Goal: Task Accomplishment & Management: Use online tool/utility

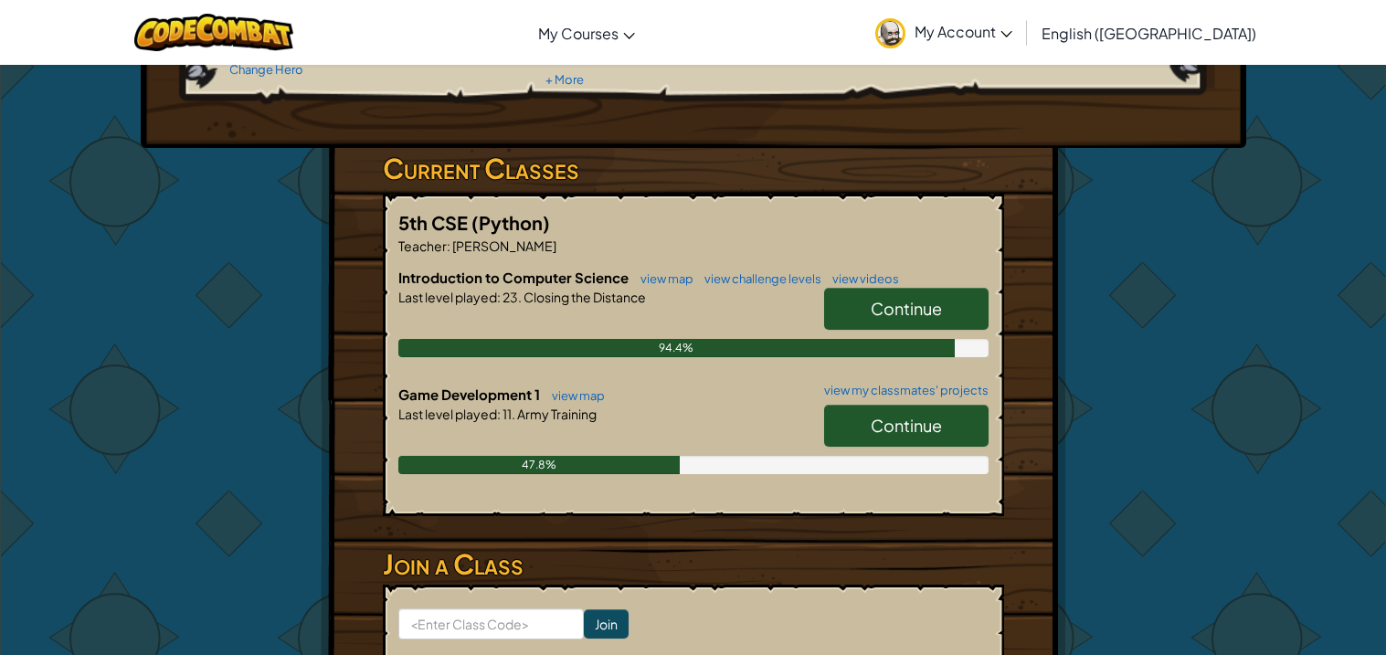
scroll to position [250, 0]
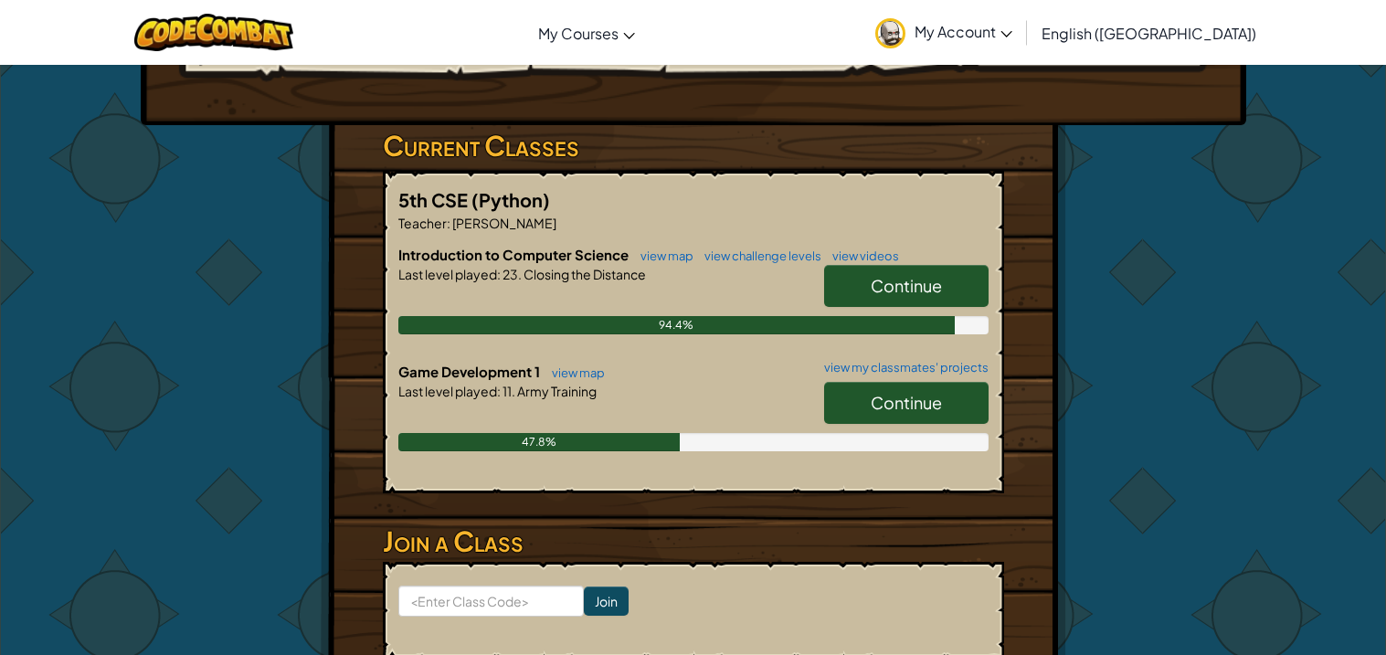
click at [941, 408] on span "Continue" at bounding box center [906, 402] width 71 height 21
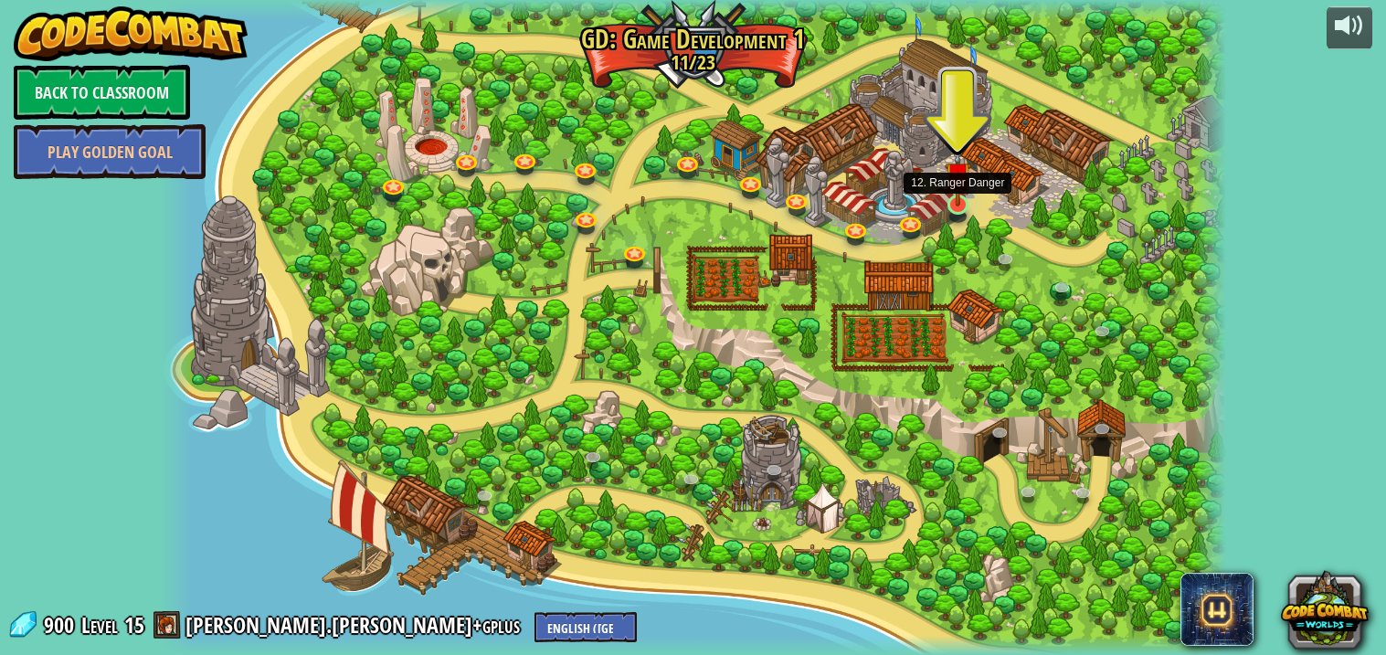
click at [953, 198] on img at bounding box center [958, 175] width 27 height 62
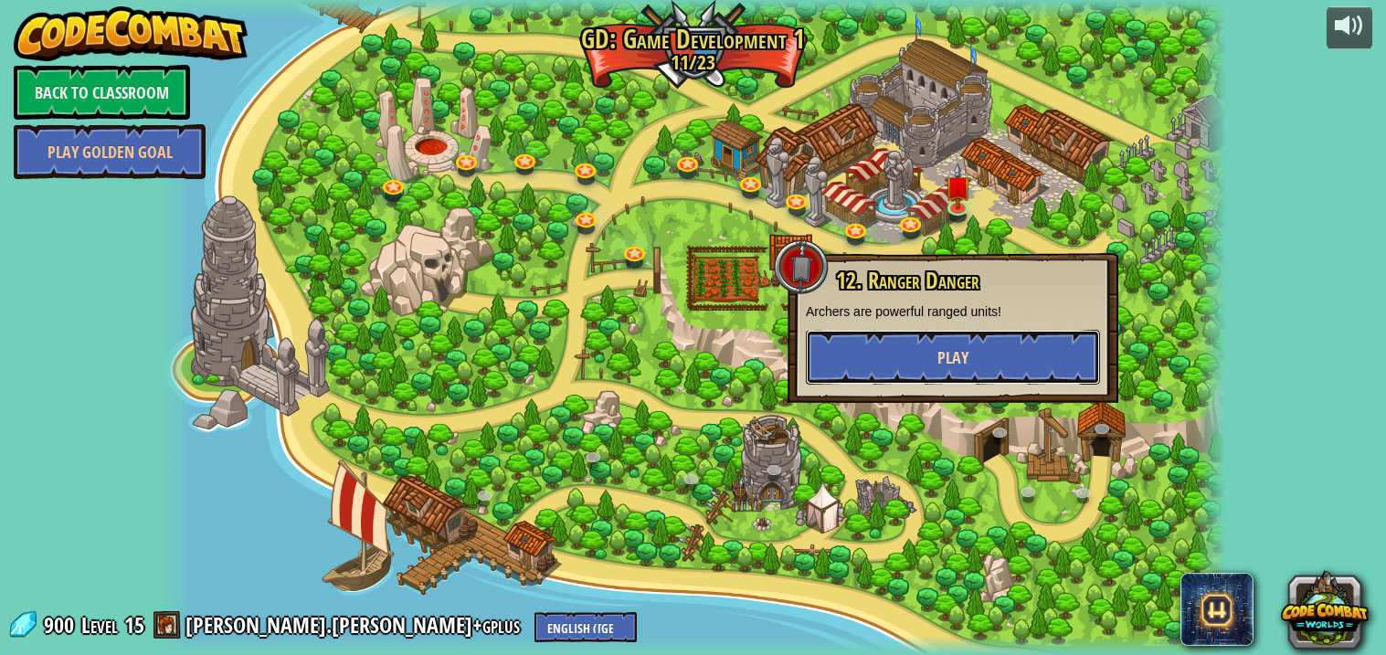
click at [927, 358] on button "Play" at bounding box center [953, 357] width 294 height 55
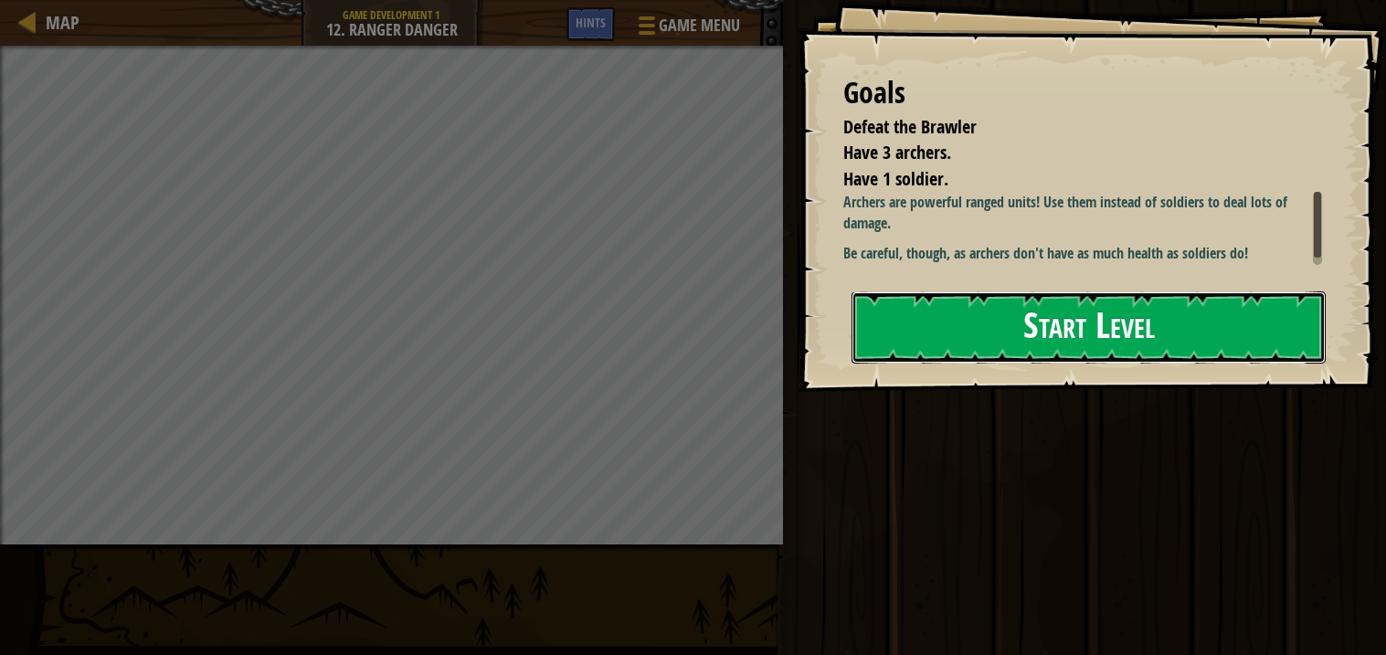
click at [923, 299] on button "Start Level" at bounding box center [1089, 328] width 474 height 72
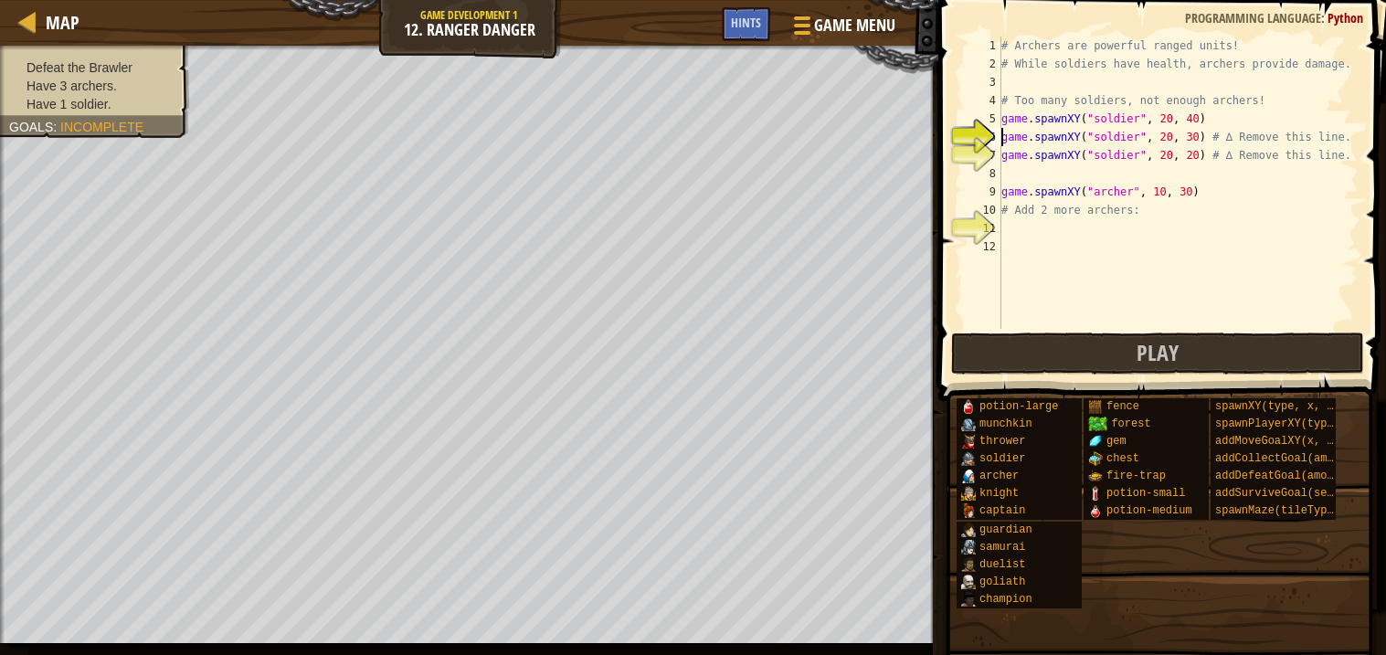
click at [1135, 136] on div "# Archers are powerful ranged units! # While soldiers have health, archers prov…" at bounding box center [1178, 201] width 361 height 329
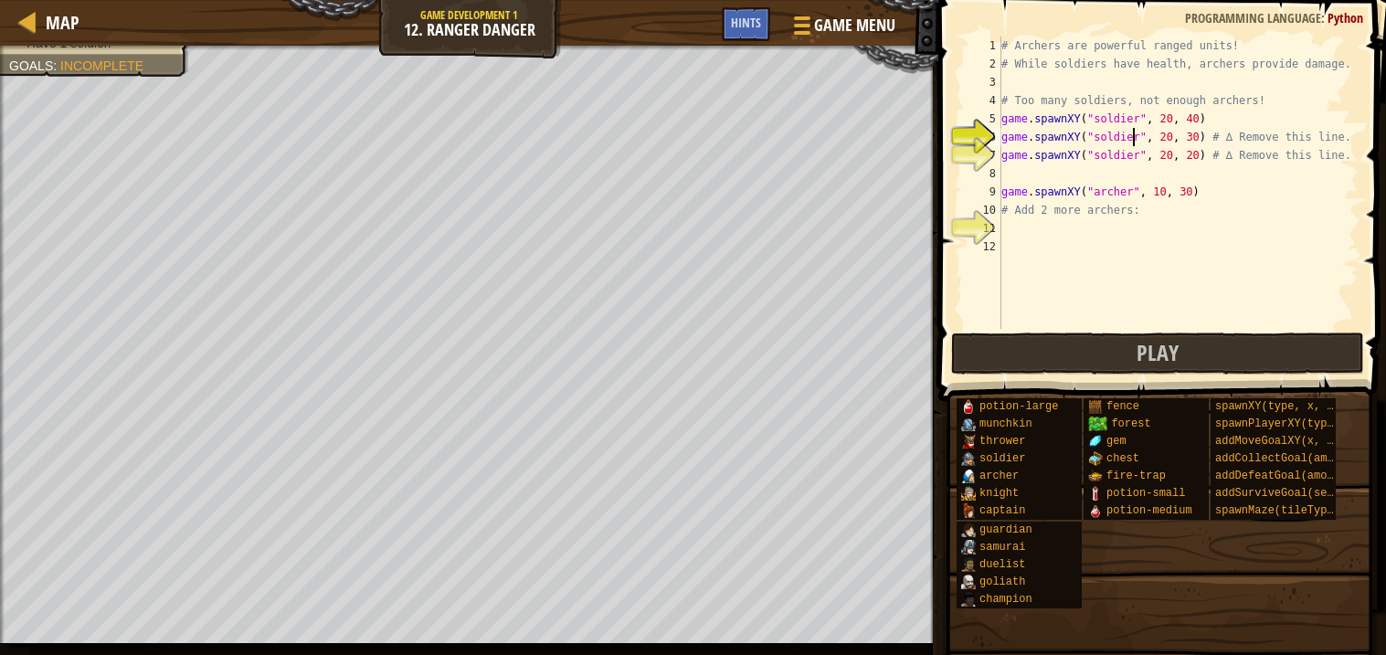
click at [1107, 190] on div "# Archers are powerful ranged units! # While soldiers have health, archers prov…" at bounding box center [1178, 201] width 361 height 329
click at [1107, 190] on div "# Archers are powerful ranged units! # While soldiers have health, archers prov…" at bounding box center [1178, 183] width 361 height 292
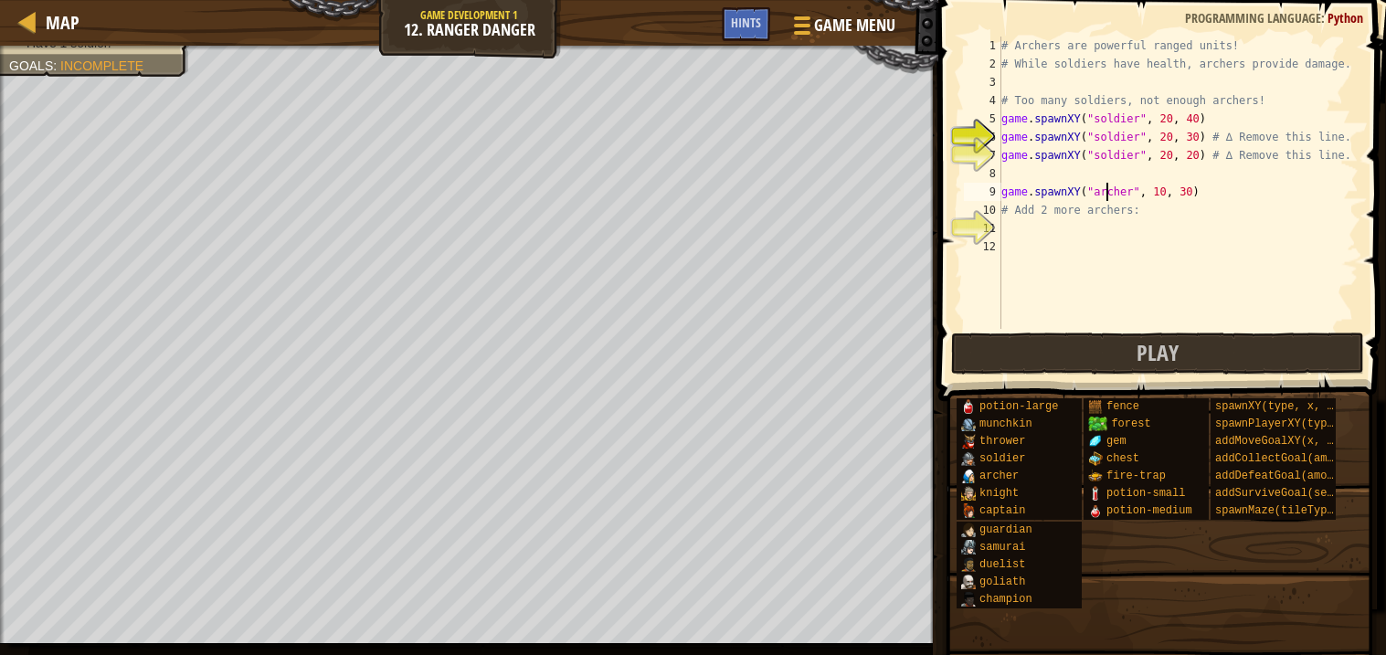
click at [1107, 190] on div "# Archers are powerful ranged units! # While soldiers have health, archers prov…" at bounding box center [1178, 201] width 361 height 329
click at [1107, 155] on div "# Archers are powerful ranged units! # While soldiers have health, archers prov…" at bounding box center [1178, 201] width 361 height 329
click at [1107, 155] on div "# Archers are powerful ranged units! # While soldiers have health, archers prov…" at bounding box center [1178, 183] width 361 height 292
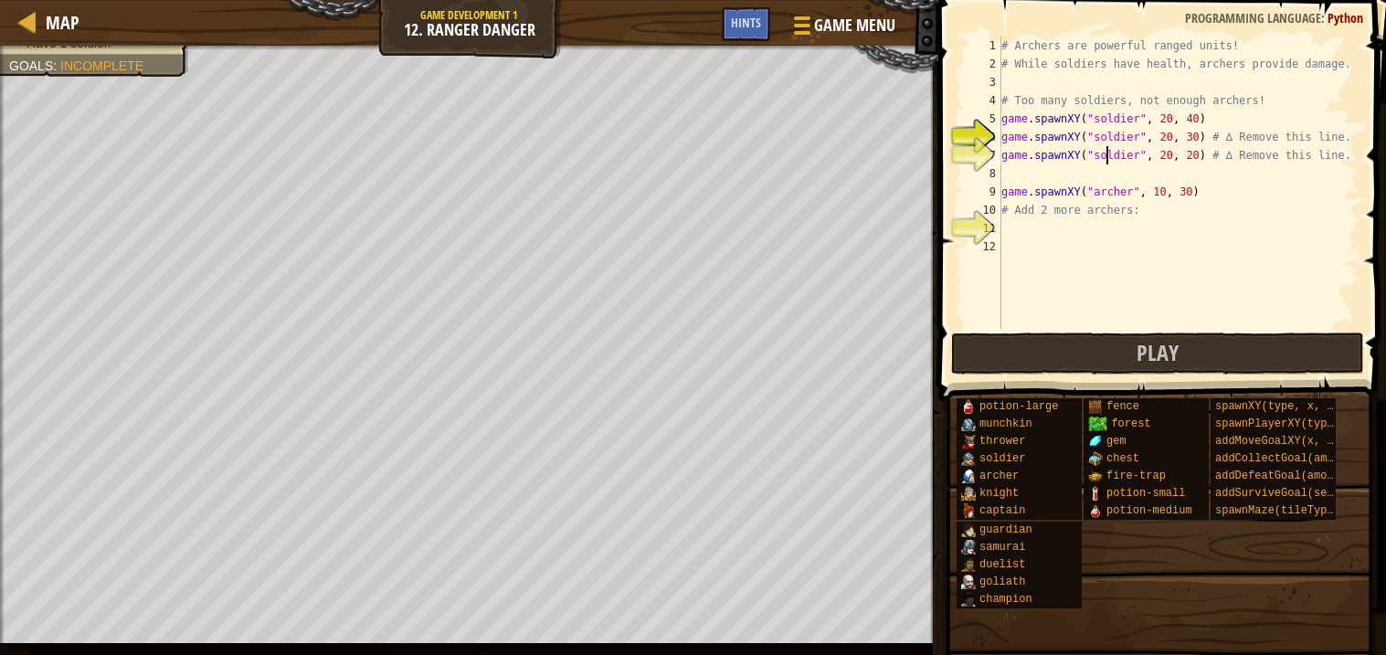
click at [1107, 155] on div "# Archers are powerful ranged units! # While soldiers have health, archers prov…" at bounding box center [1178, 201] width 361 height 329
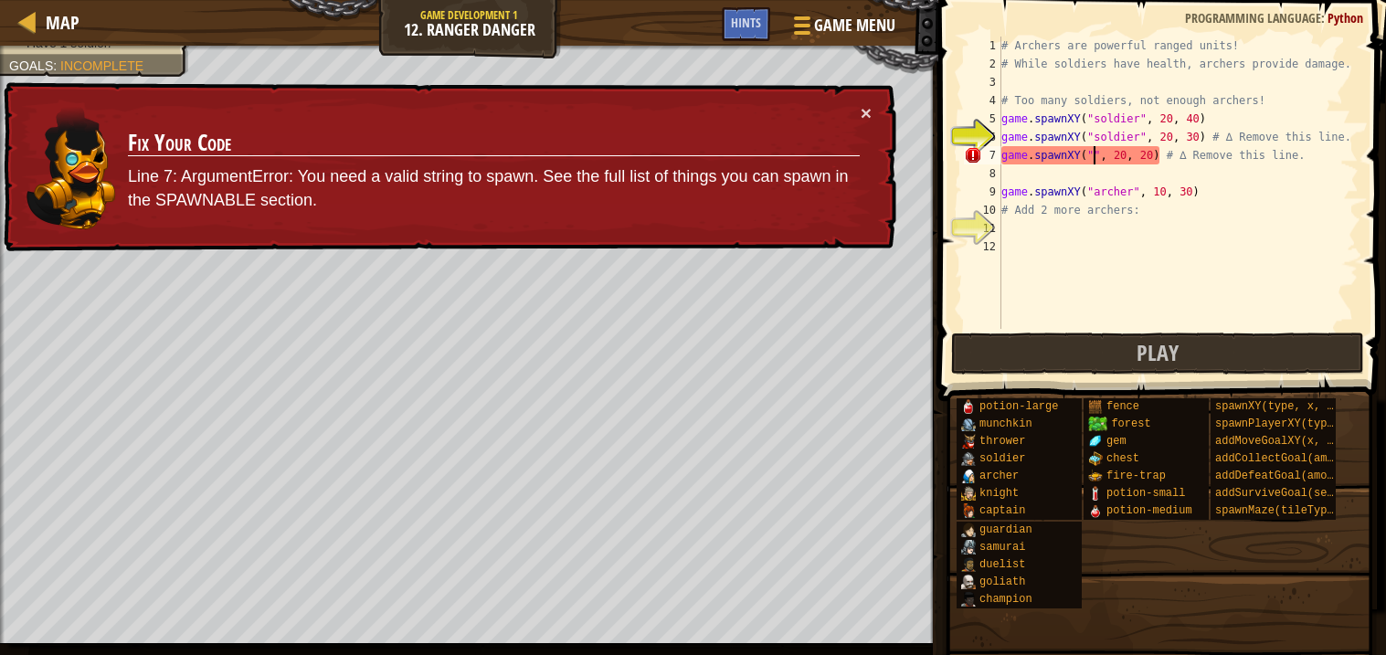
paste textarea "archer"
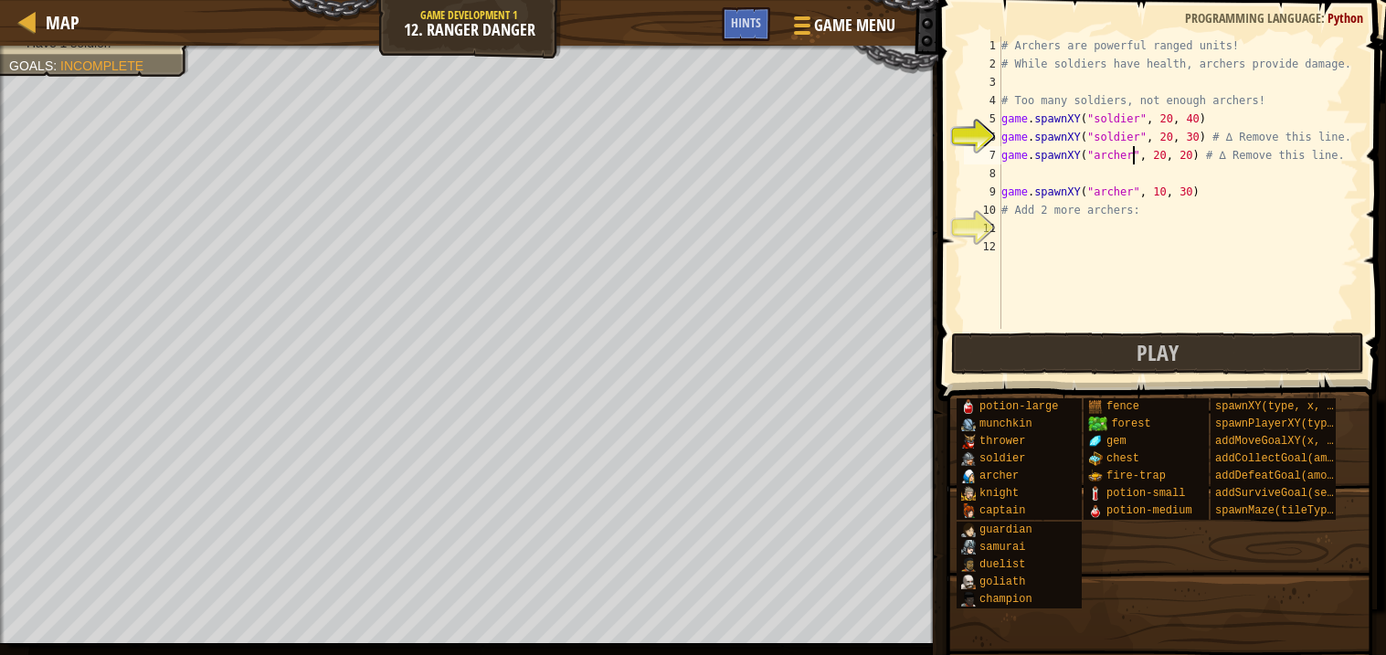
click at [1119, 132] on div "# Archers are powerful ranged units! # While soldiers have health, archers prov…" at bounding box center [1178, 201] width 361 height 329
paste textarea "arch"
click at [1117, 114] on div "# Archers are powerful ranged units! # While soldiers have health, archers prov…" at bounding box center [1178, 201] width 361 height 329
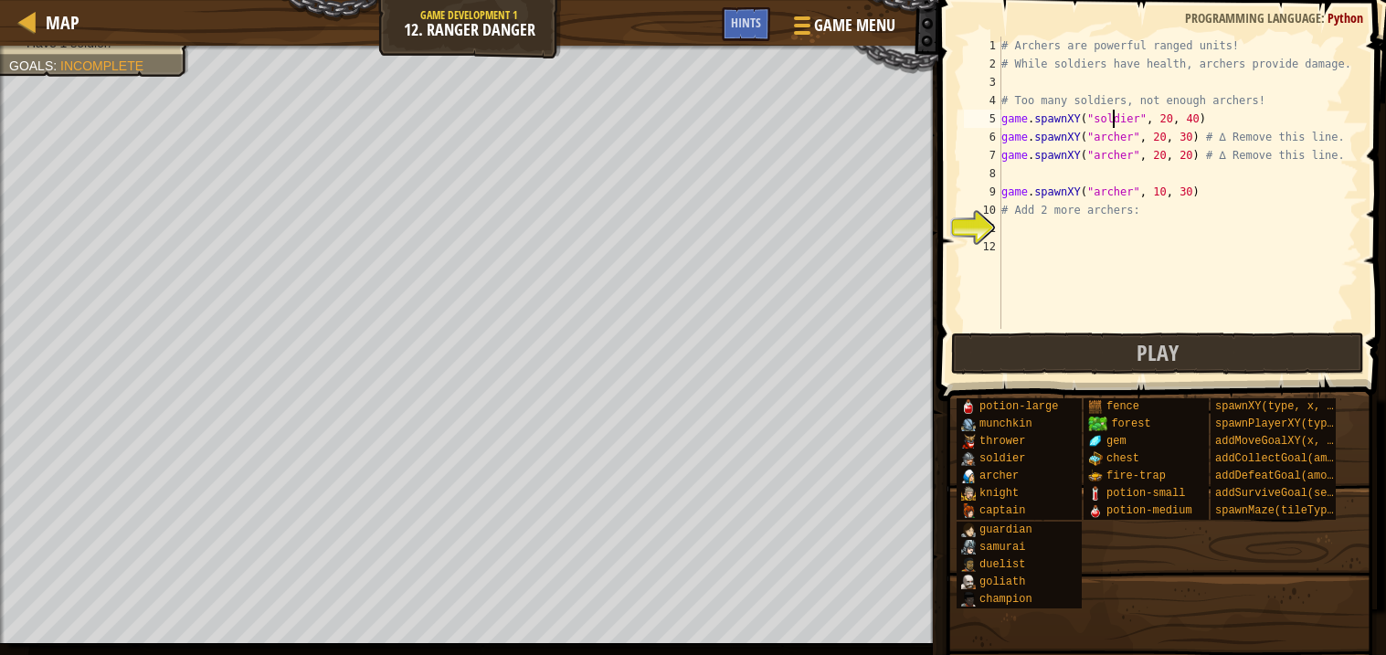
click at [1117, 114] on div "# Archers are powerful ranged units! # While soldiers have health, archers prov…" at bounding box center [1178, 201] width 361 height 329
paste textarea "arch"
click at [1109, 190] on div "# Archers are powerful ranged units! # While soldiers have health, archers prov…" at bounding box center [1178, 201] width 361 height 329
paste textarea "soldi"
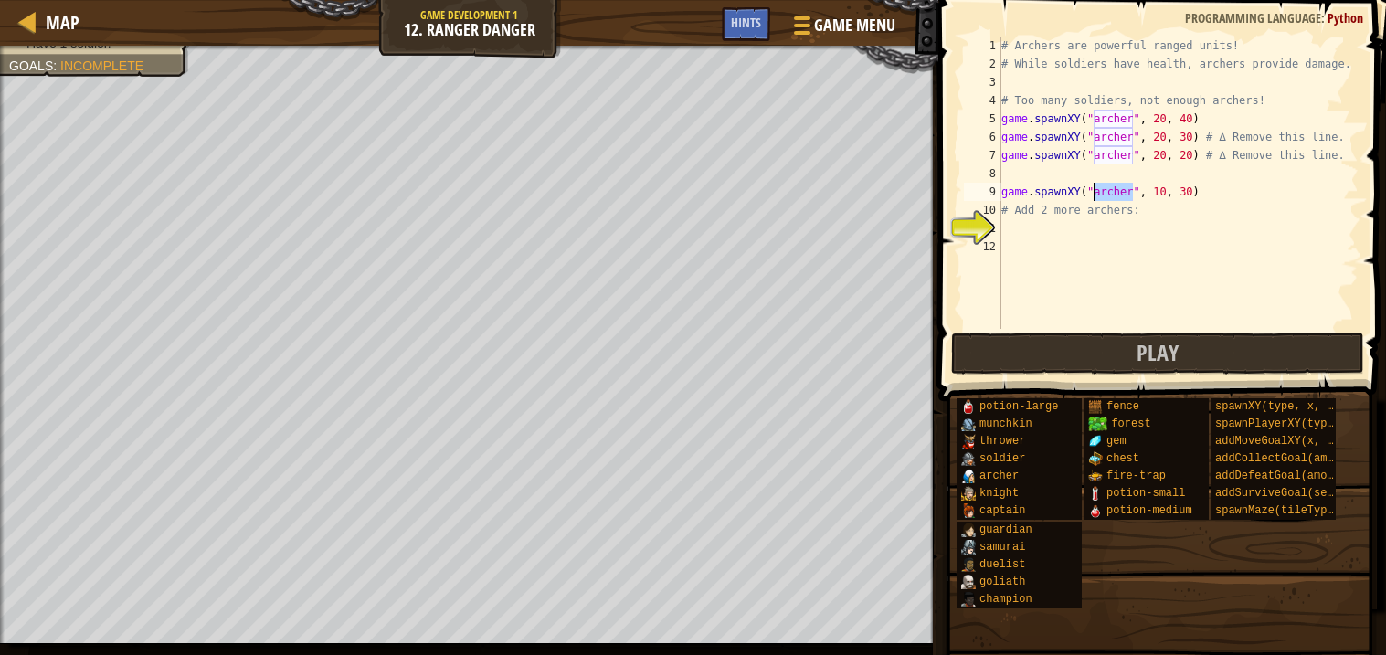
type textarea "game.spawnXY("soldier", 10, 30)"
click at [1107, 234] on div "# Archers are powerful ranged units! # While soldiers have health, archers prov…" at bounding box center [1178, 201] width 361 height 329
paste textarea "archer"
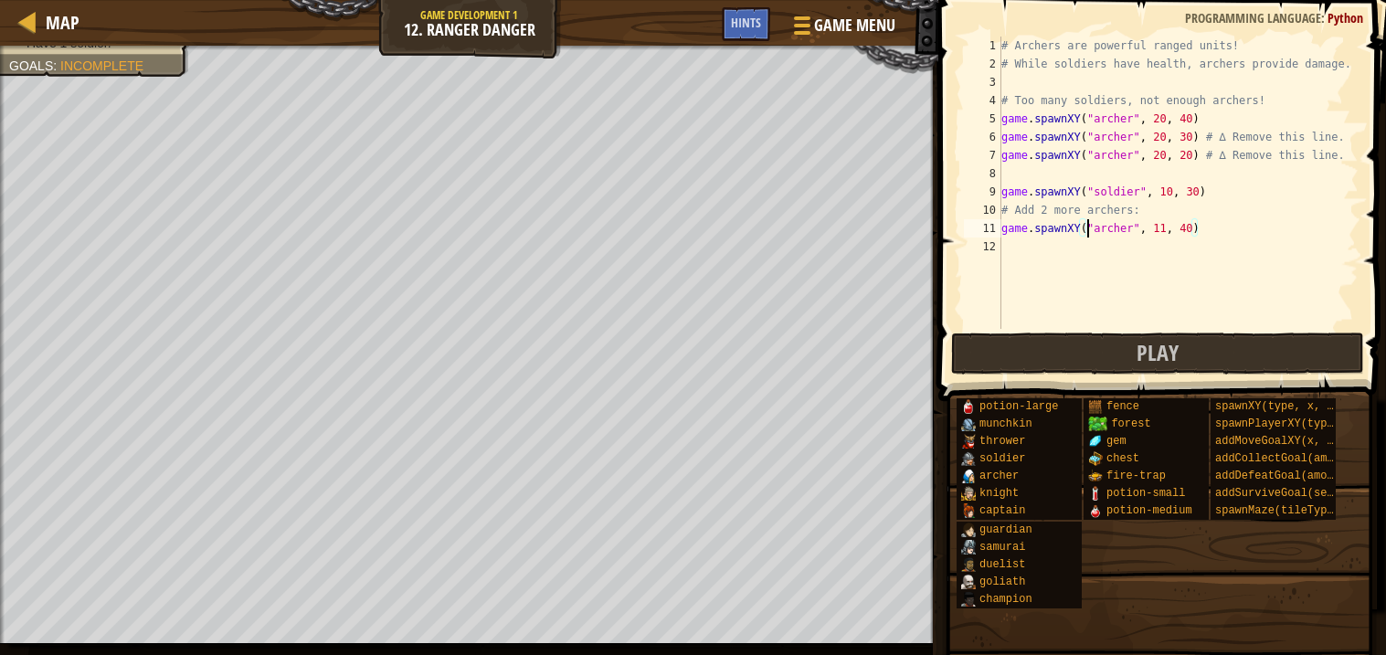
click at [1086, 221] on div "# Archers are powerful ranged units! # While soldiers have health, archers prov…" at bounding box center [1178, 201] width 361 height 329
type textarea "game.spawnXY("[PERSON_NAME]", 11, 40)"
click at [1041, 251] on div "# Archers are powerful ranged units! # While soldiers have health, archers prov…" at bounding box center [1178, 183] width 361 height 292
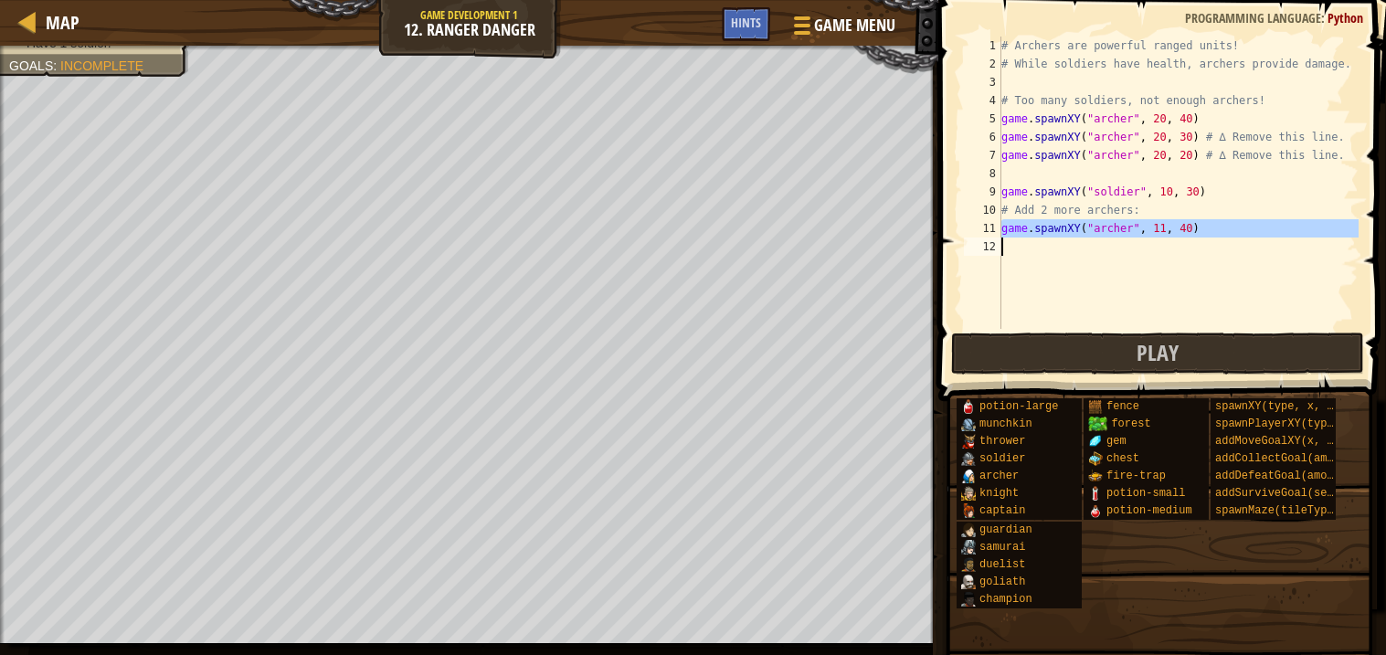
scroll to position [7, 0]
paste textarea "game.spawnXY("[PERSON_NAME]", 11, 40)"
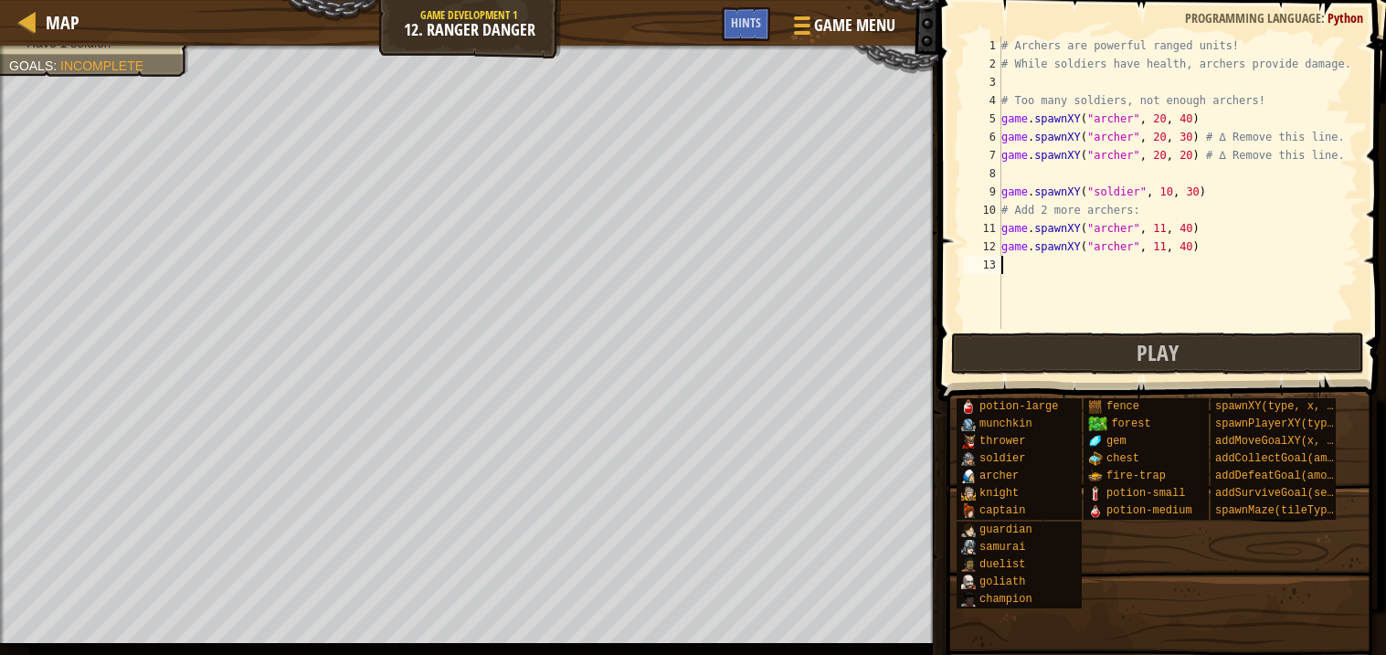
click at [1165, 246] on div "# Archers are powerful ranged units! # While soldiers have health, archers prov…" at bounding box center [1178, 201] width 361 height 329
click at [1175, 248] on div "# Archers are powerful ranged units! # While soldiers have health, archers prov…" at bounding box center [1178, 201] width 361 height 329
click at [1174, 250] on div "# Archers are powerful ranged units! # While soldiers have health, archers prov…" at bounding box center [1178, 201] width 361 height 329
click at [1142, 363] on span "Play" at bounding box center [1158, 352] width 42 height 29
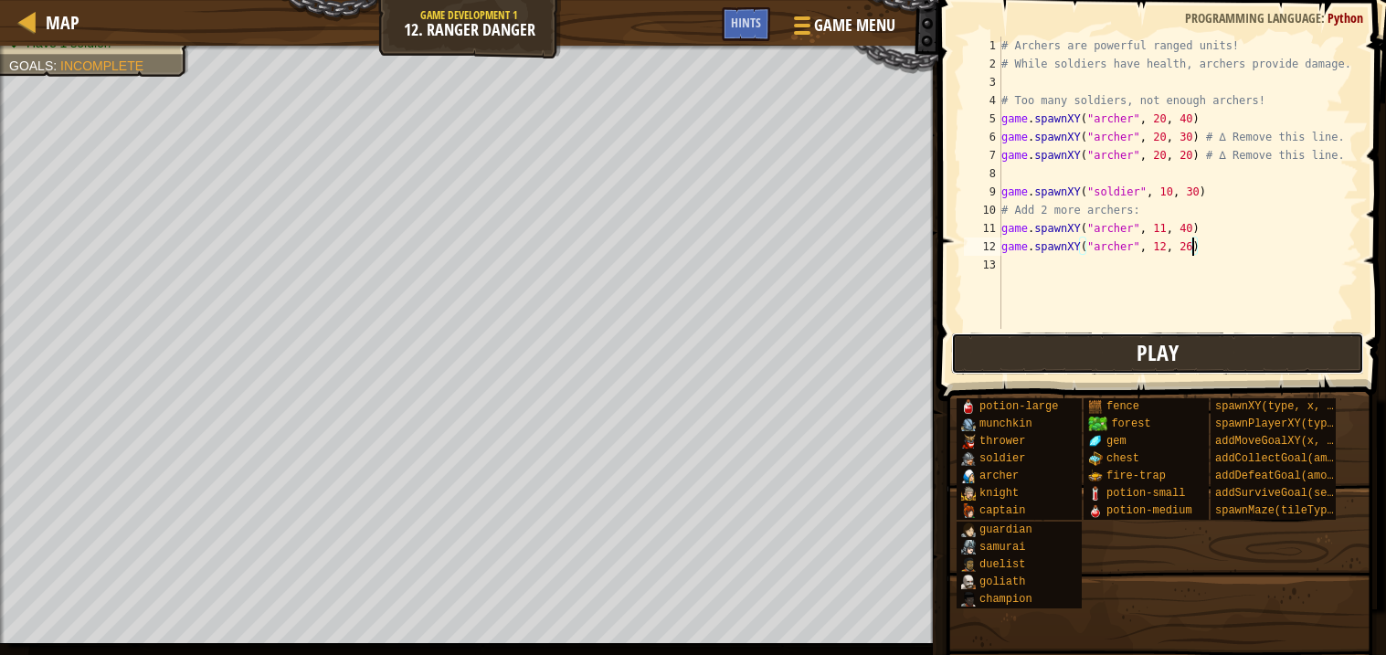
click at [991, 343] on button "Play" at bounding box center [1157, 354] width 413 height 42
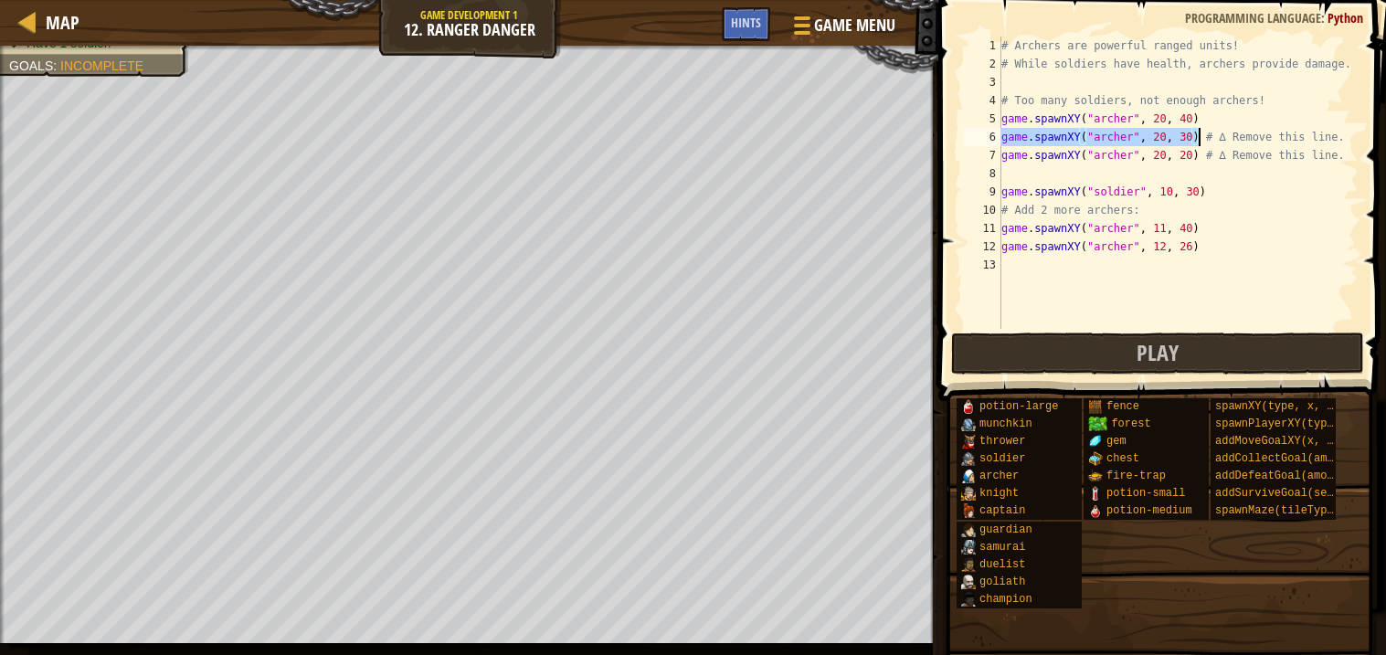
drag, startPoint x: 1002, startPoint y: 134, endPoint x: 1197, endPoint y: 136, distance: 195.6
click at [1197, 136] on div "# Archers are powerful ranged units! # While soldiers have health, archers prov…" at bounding box center [1178, 201] width 361 height 329
click at [1200, 141] on div "# Archers are powerful ranged units! # While soldiers have health, archers prov…" at bounding box center [1178, 183] width 361 height 292
click at [1184, 141] on div "# Archers are powerful ranged units! # While soldiers have health, archers prov…" at bounding box center [1178, 201] width 361 height 329
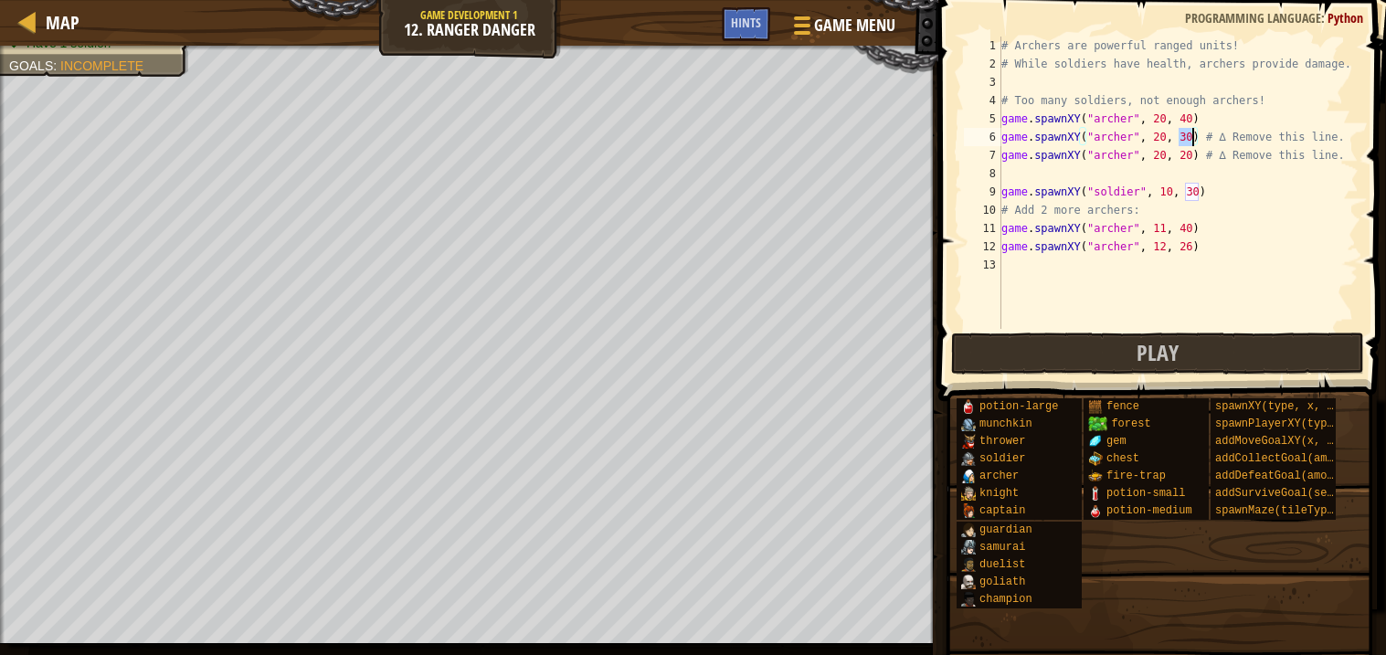
click at [1184, 141] on div "# Archers are powerful ranged units! # While soldiers have health, archers prov…" at bounding box center [1178, 201] width 361 height 329
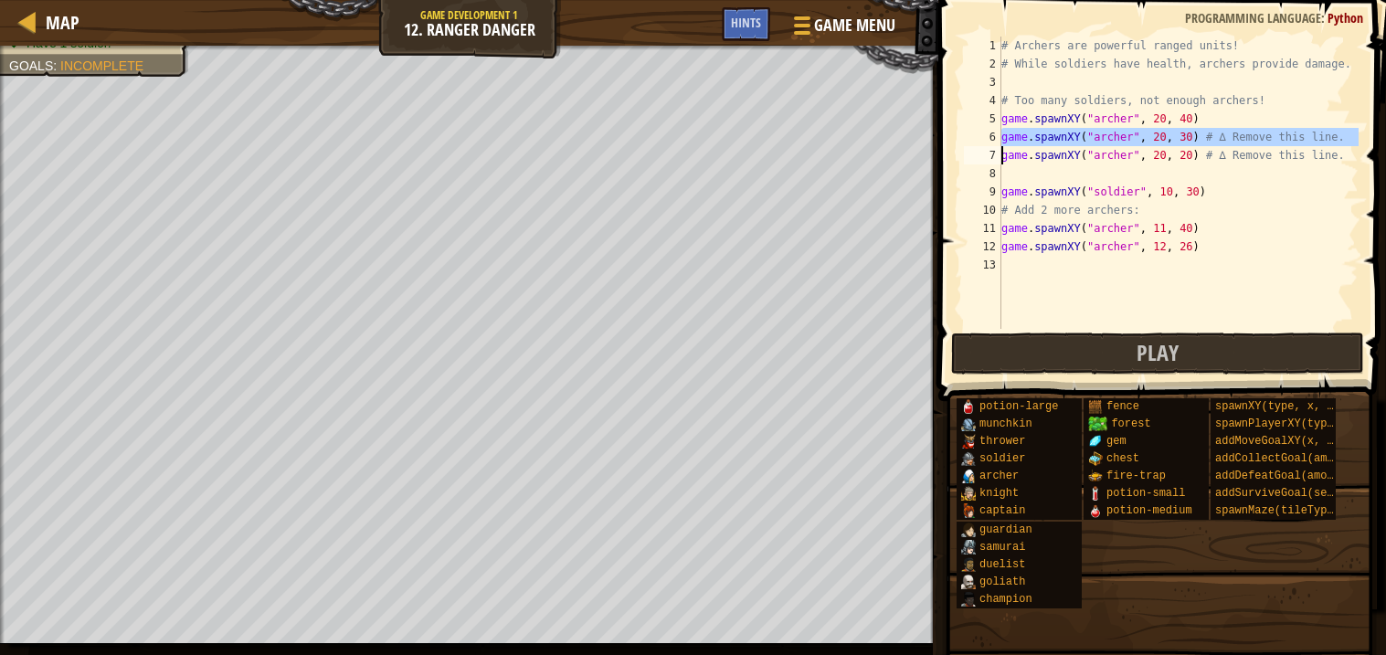
scroll to position [7, 1]
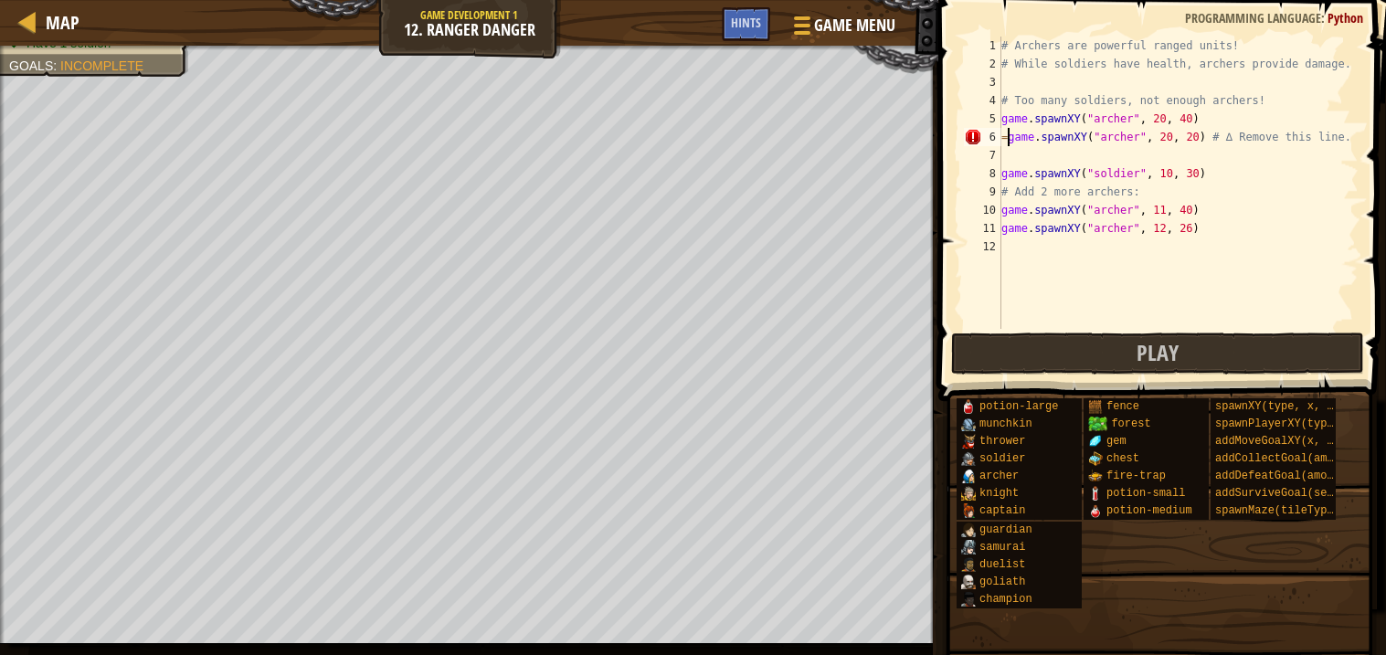
click at [1157, 135] on div "# Archers are powerful ranged units! # While soldiers have health, archers prov…" at bounding box center [1178, 201] width 361 height 329
click at [1157, 135] on div "# Archers are powerful ranged units! # While soldiers have health, archers prov…" at bounding box center [1178, 183] width 361 height 292
click at [1157, 135] on div "# Archers are powerful ranged units! # While soldiers have health, archers prov…" at bounding box center [1178, 201] width 361 height 329
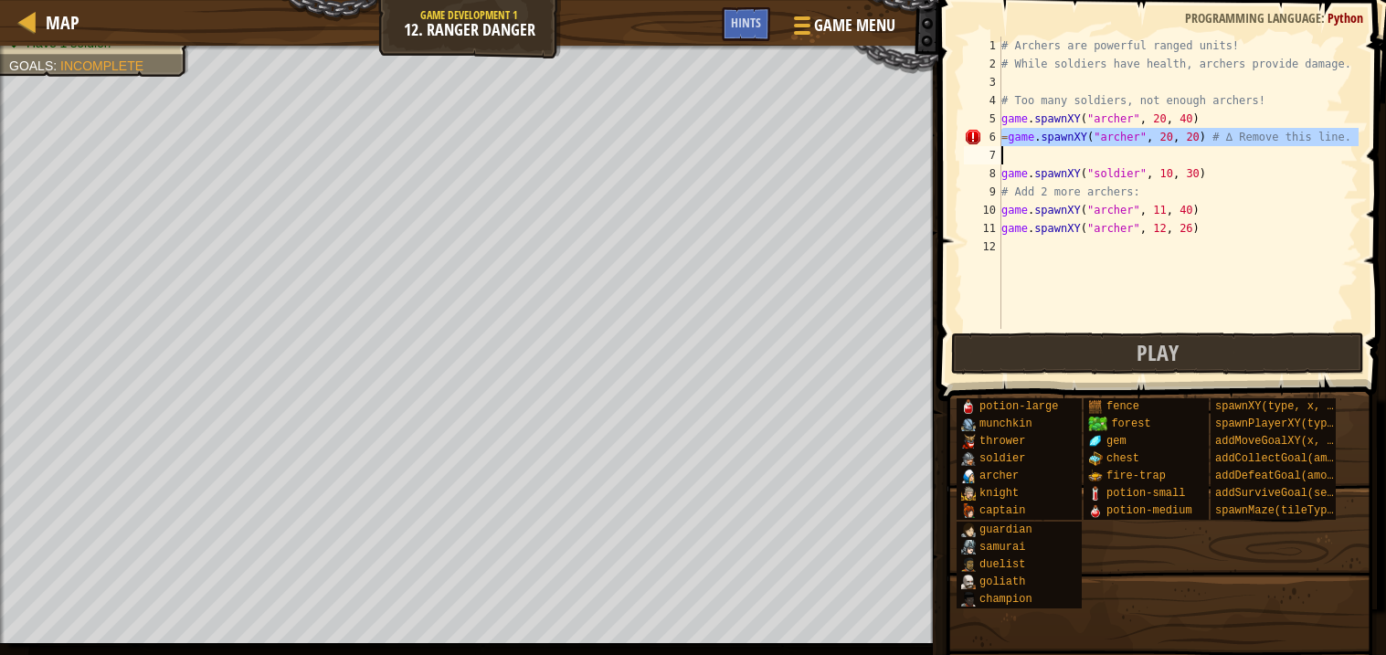
click at [1157, 135] on div "# Archers are powerful ranged units! # While soldiers have health, archers prov…" at bounding box center [1178, 201] width 361 height 329
type textarea "=game.spawnXY("[PERSON_NAME]", 20, 20) # ∆ Remove this line."
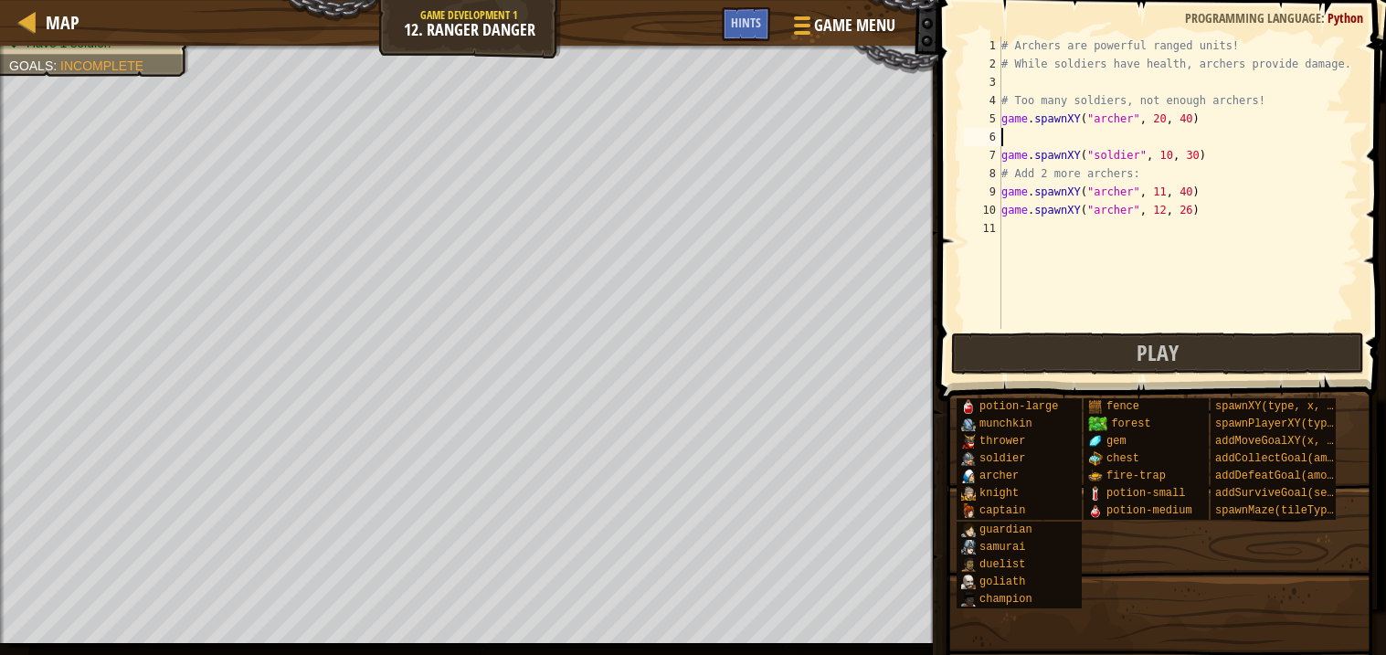
scroll to position [7, 0]
click at [1092, 131] on div "# Archers are powerful ranged units! # While soldiers have health, archers prov…" at bounding box center [1178, 201] width 361 height 329
paste textarea "game.spawnXY("[PERSON_NAME]", 20, 30)"
type textarea "game.spawnXY("[PERSON_NAME]", 20, 30)"
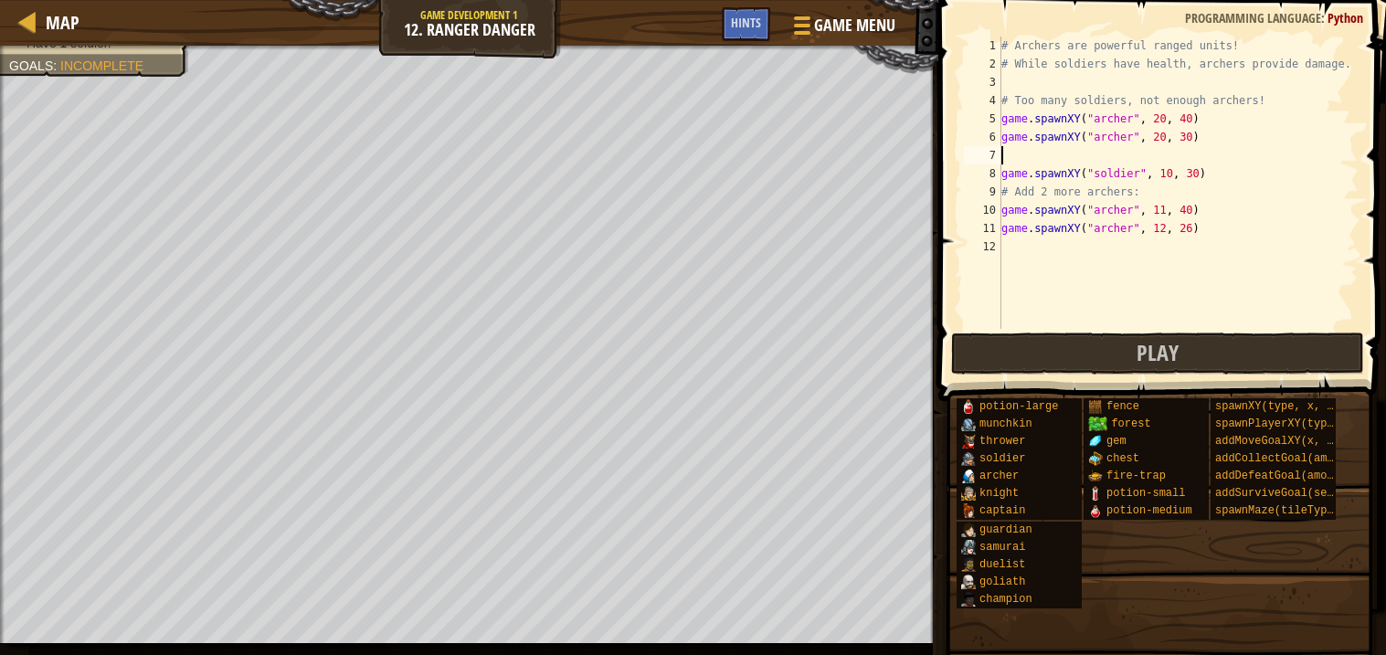
paste textarea "game.spawnXY("[PERSON_NAME]", 20, 30)"
type textarea "game.spawnXY("[PERSON_NAME]", 20, 20)"
click at [1161, 347] on span "Play" at bounding box center [1158, 352] width 42 height 29
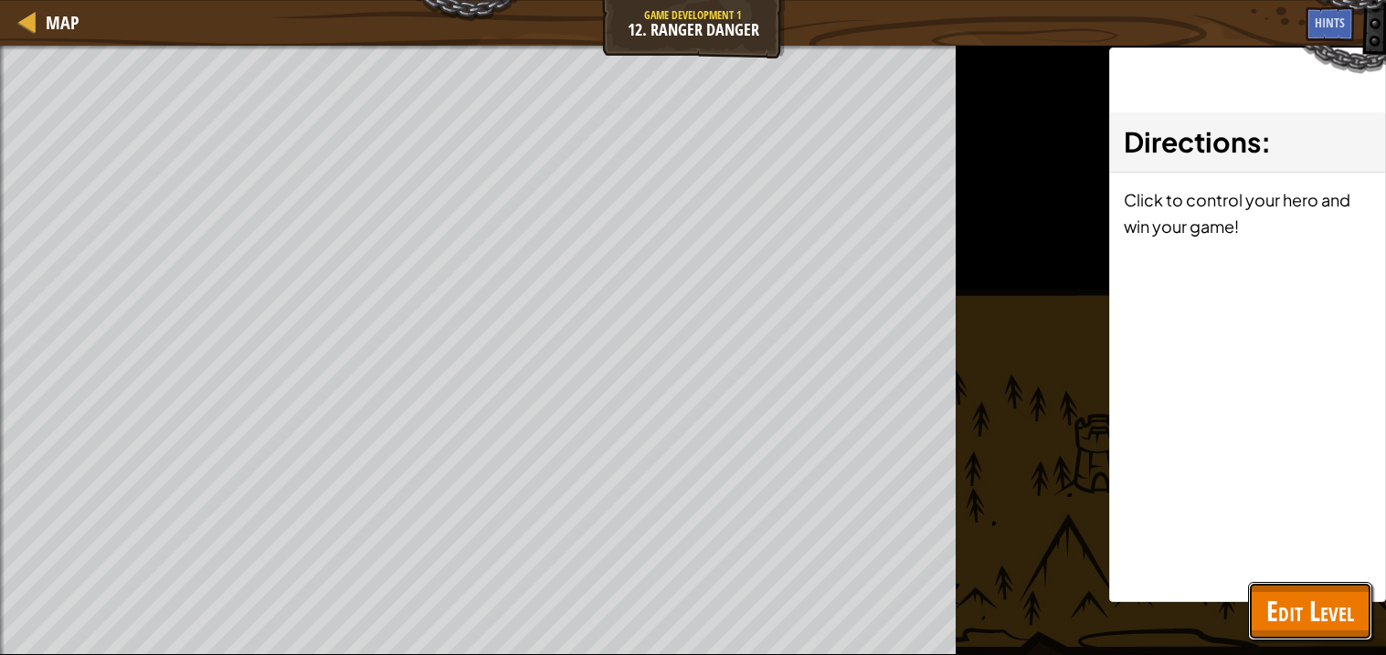
click at [1281, 621] on span "Edit Level" at bounding box center [1311, 610] width 88 height 37
click at [0, 0] on span at bounding box center [0, 0] width 0 height 0
click at [0, 0] on div "potion-large munchkin thrower soldier [PERSON_NAME] [PERSON_NAME] captain guard…" at bounding box center [0, 0] width 0 height 0
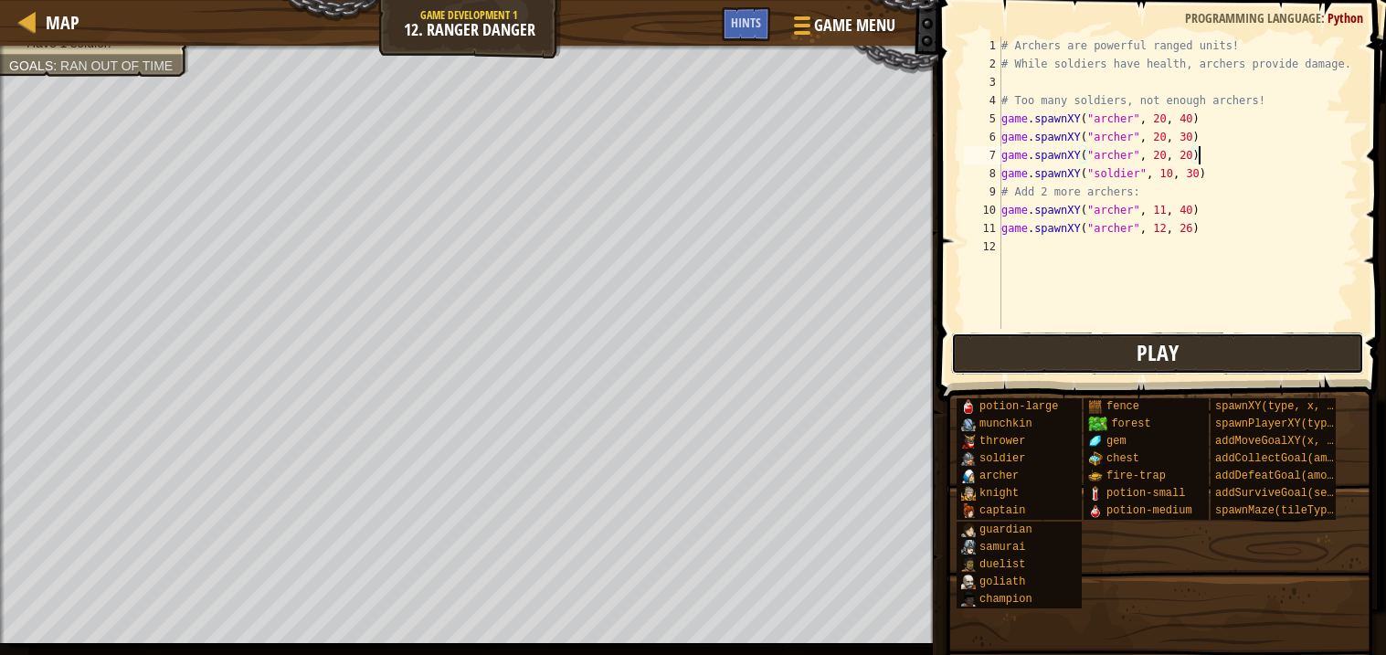
click at [1220, 337] on button "Play" at bounding box center [1157, 354] width 413 height 42
click at [1193, 88] on div "# Archers are powerful ranged units! # While soldiers have health, archers prov…" at bounding box center [1178, 201] width 361 height 329
click at [1165, 86] on div "# Archers are powerful ranged units! # While soldiers have health, archers prov…" at bounding box center [1178, 201] width 361 height 329
click at [1097, 135] on div "# Archers are powerful ranged units! # While soldiers have health, archers prov…" at bounding box center [1178, 201] width 361 height 329
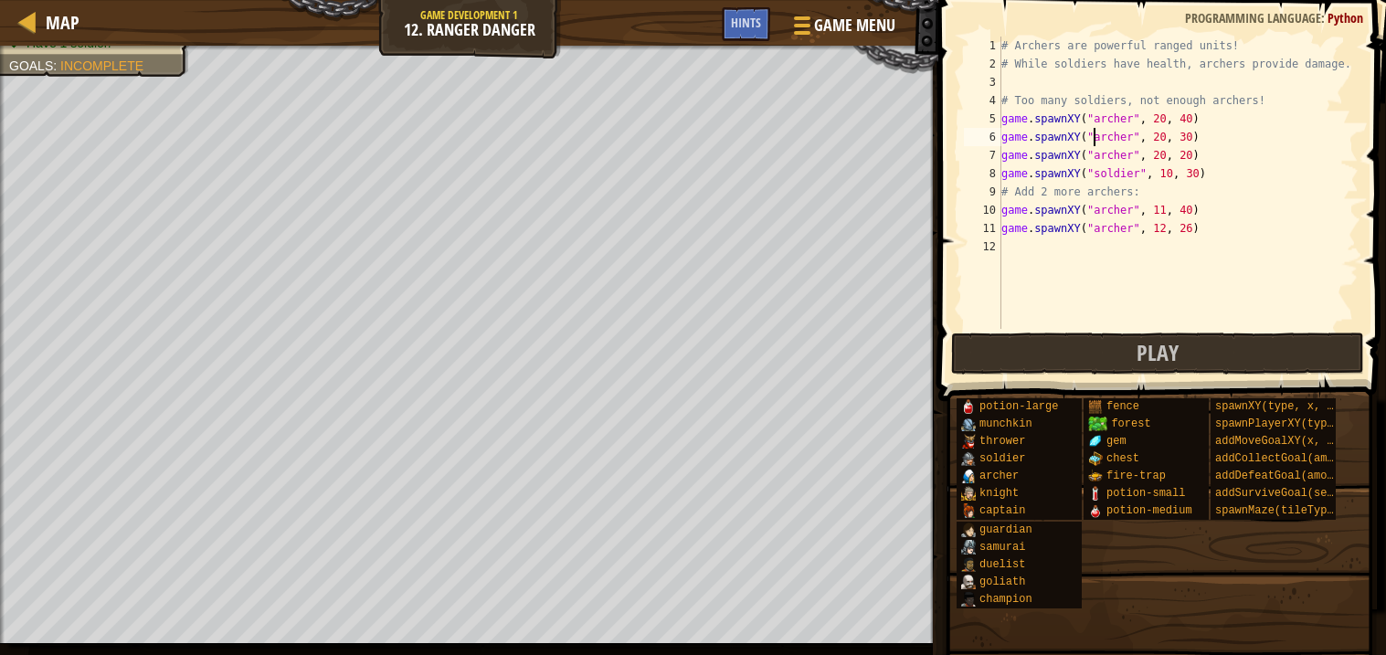
click at [1097, 135] on div "# Archers are powerful ranged units! # While soldiers have health, archers prov…" at bounding box center [1178, 201] width 361 height 329
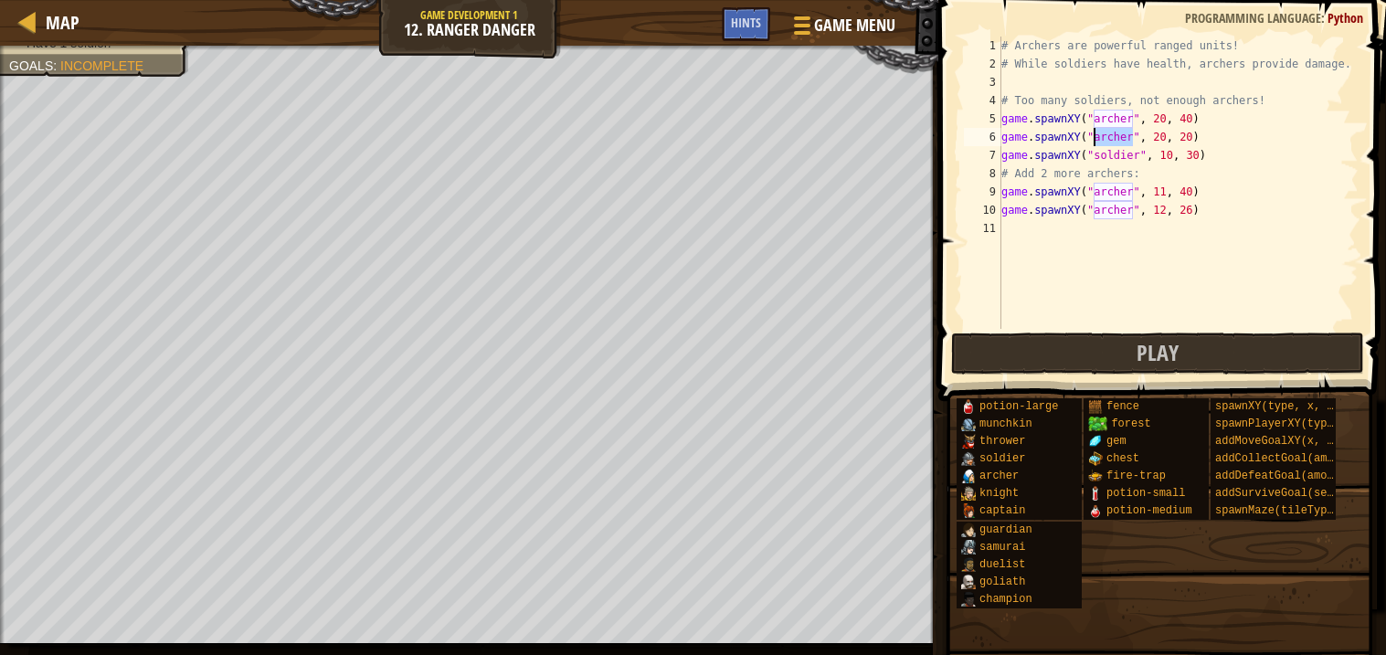
click at [1097, 135] on div "# Archers are powerful ranged units! # While soldiers have health, archers prov…" at bounding box center [1178, 201] width 361 height 329
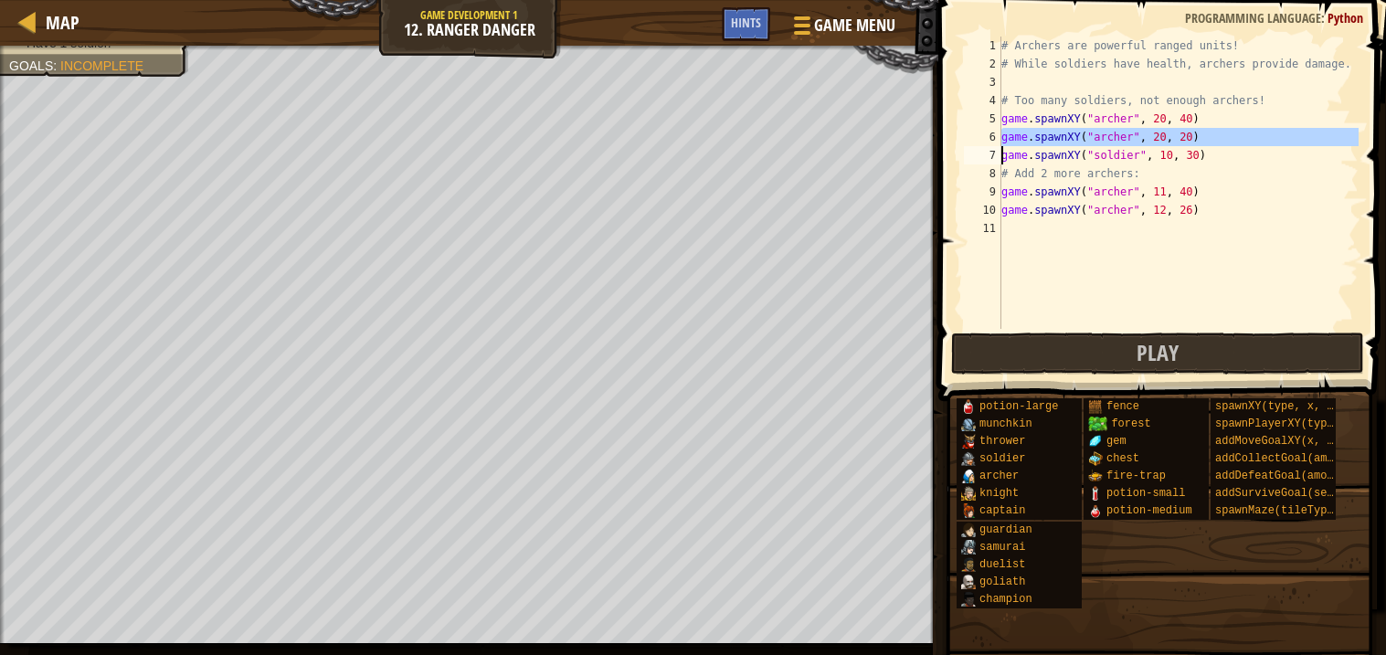
type textarea "game.spawnXY("soldier", 10, 30)"
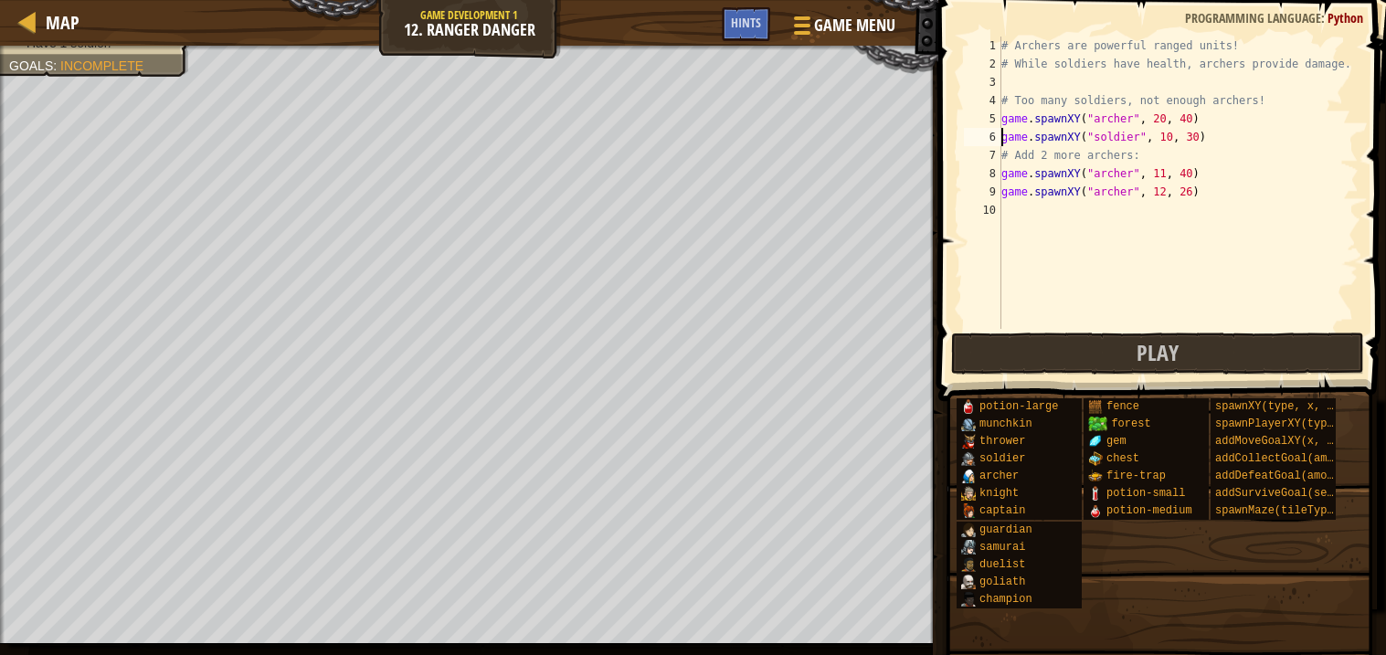
click at [1165, 209] on div "# Archers are powerful ranged units! # While soldiers have health, archers prov…" at bounding box center [1178, 201] width 361 height 329
click at [723, 17] on div "Hints" at bounding box center [746, 24] width 48 height 34
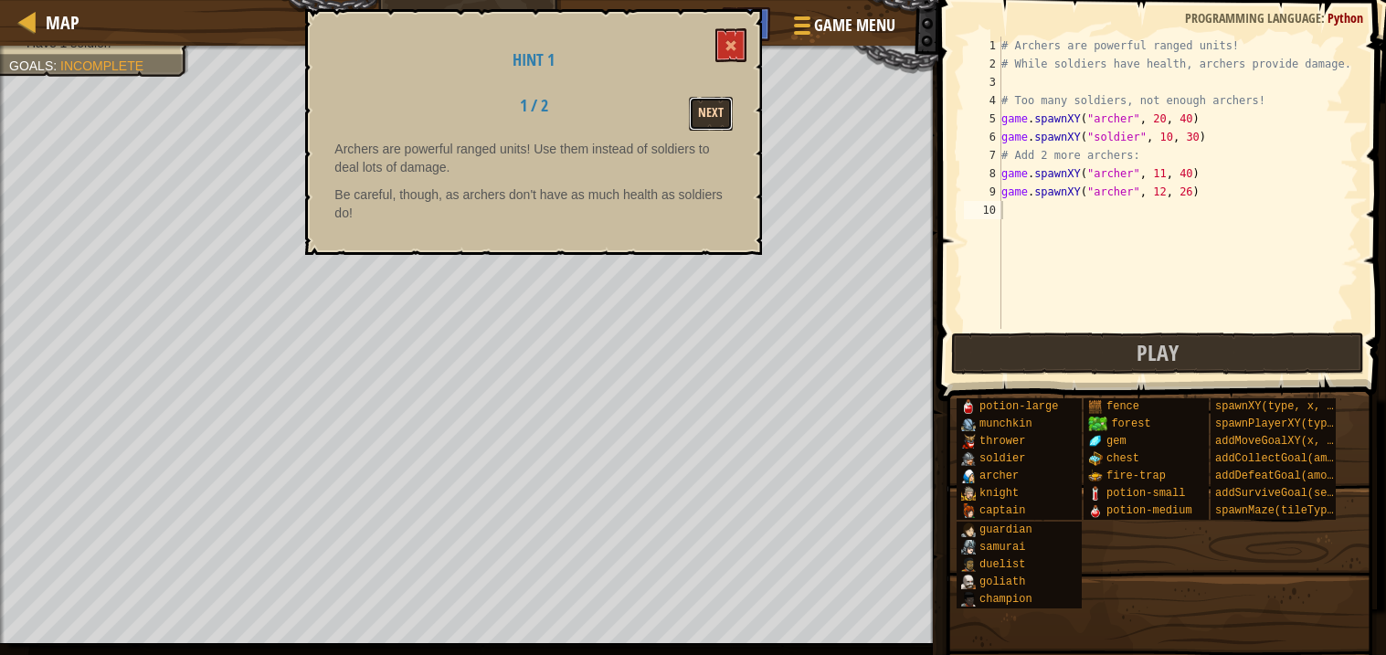
click at [717, 104] on button "Next" at bounding box center [711, 114] width 44 height 34
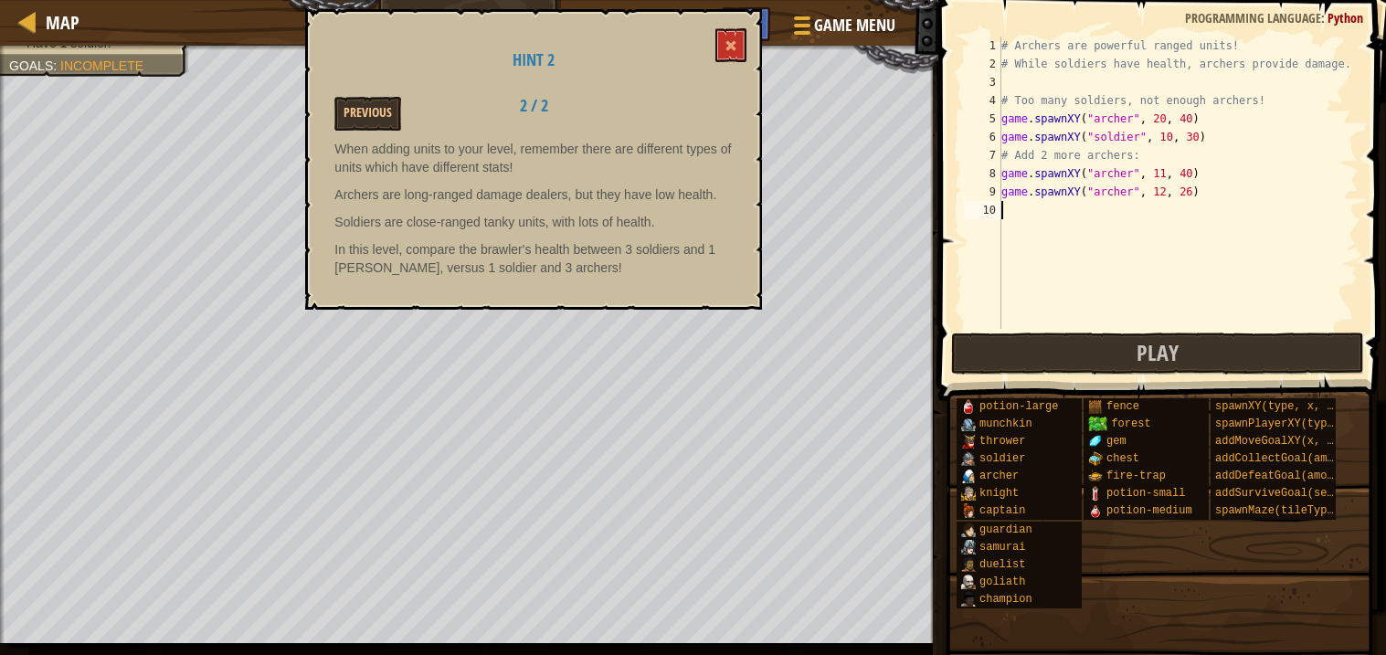
click at [1152, 217] on div "# Archers are powerful ranged units! # While soldiers have health, archers prov…" at bounding box center [1178, 201] width 361 height 329
paste textarea "game.spawnXY("[PERSON_NAME]", 20, 30)"
type textarea "game.spawnXY("[PERSON_NAME]", 20, 30)"
paste textarea "game.spawnXY("[PERSON_NAME]", 20, 30)"
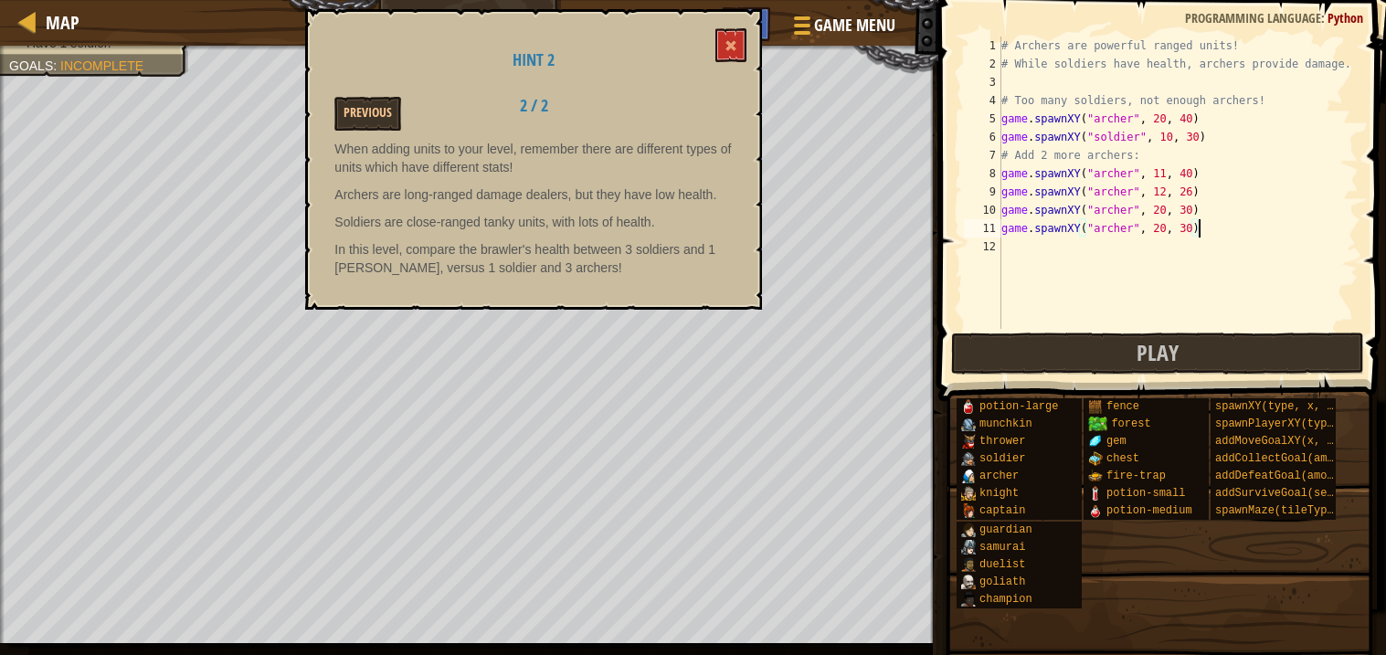
click at [1162, 202] on div "# Archers are powerful ranged units! # While soldiers have health, archers prov…" at bounding box center [1178, 201] width 361 height 329
click at [1156, 232] on div "# Archers are powerful ranged units! # While soldiers have health, archers prov…" at bounding box center [1178, 201] width 361 height 329
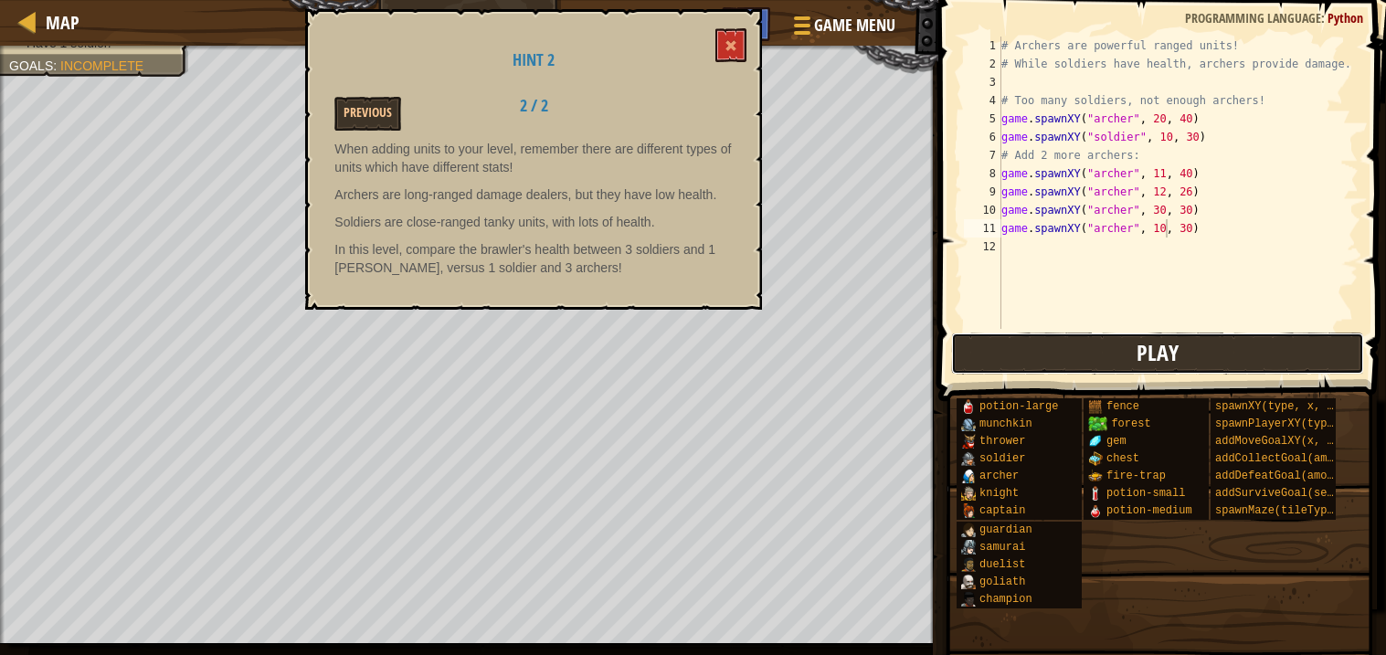
click at [1181, 354] on button "Play" at bounding box center [1157, 354] width 413 height 42
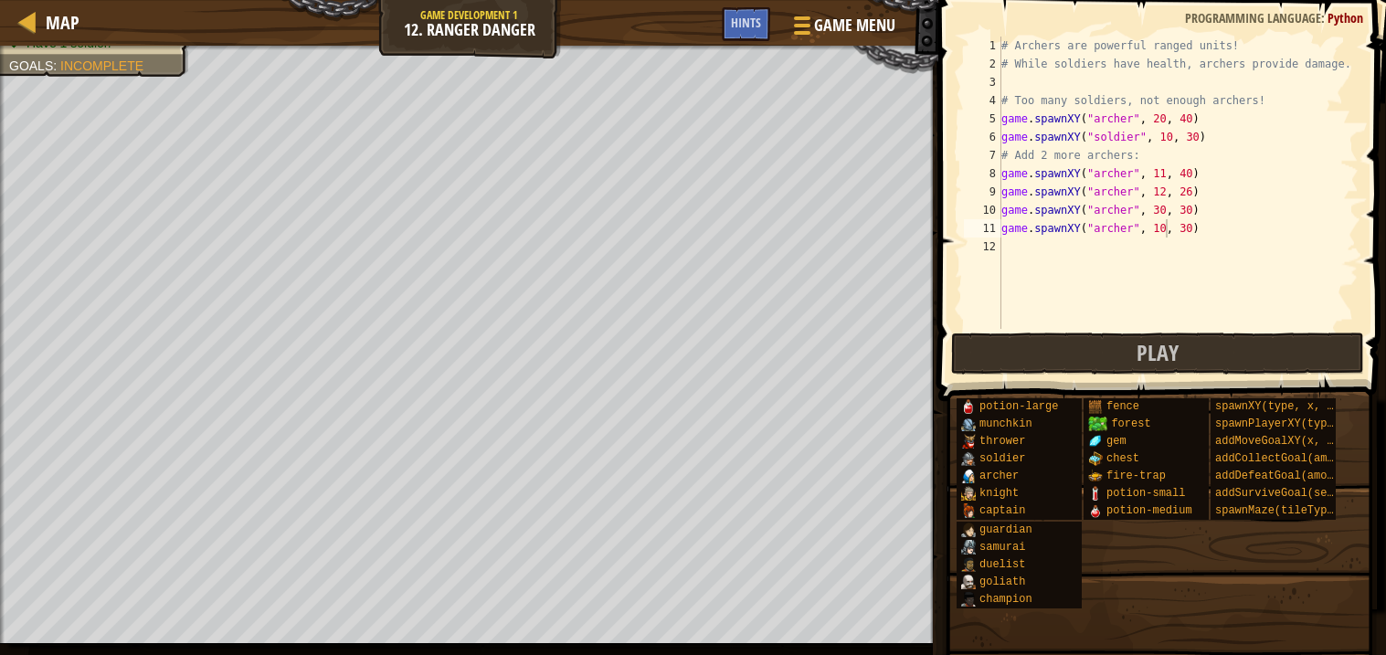
click at [1090, 226] on div "# Archers are powerful ranged units! # While soldiers have health, archers prov…" at bounding box center [1178, 201] width 361 height 329
click at [1090, 226] on div "# Archers are powerful ranged units! # While soldiers have health, archers prov…" at bounding box center [1178, 183] width 361 height 292
click at [1090, 226] on div "# Archers are powerful ranged units! # While soldiers have health, archers prov…" at bounding box center [1178, 201] width 361 height 329
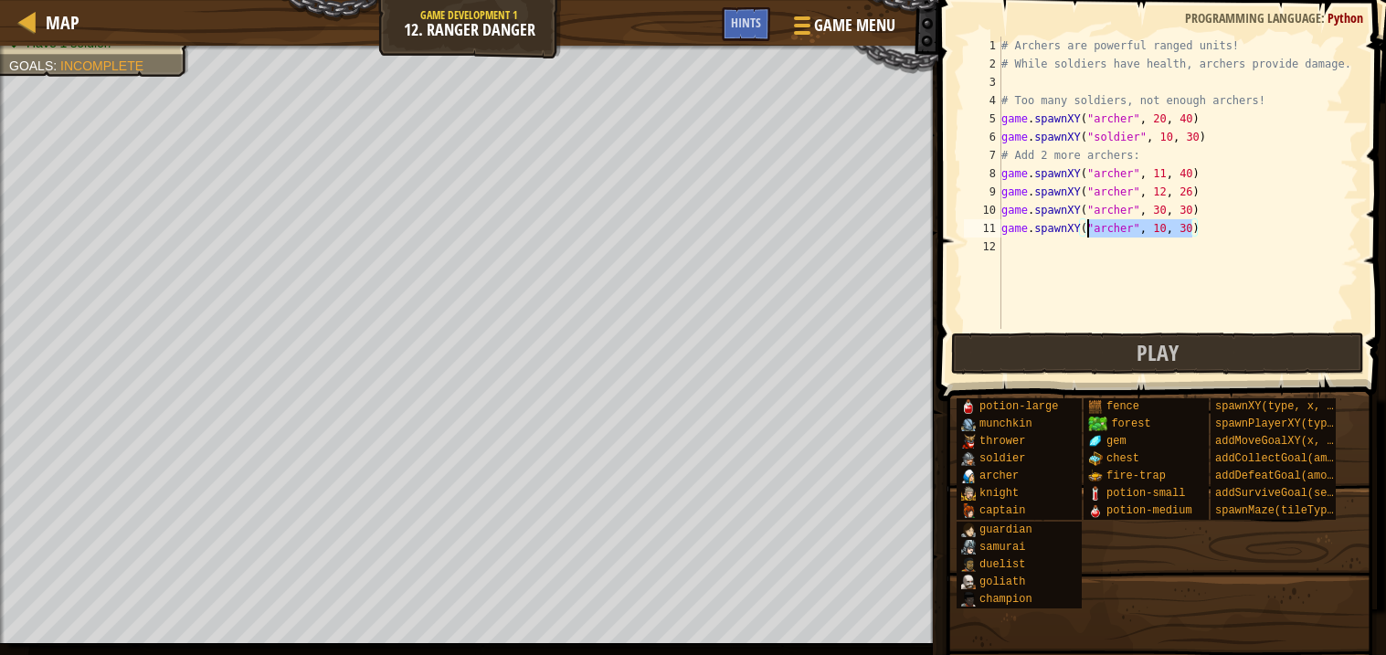
type textarea "game.spawnXY("archer", 10, 30)"
click at [1097, 210] on div "# Archers are powerful ranged units! # While soldiers have health, archers prov…" at bounding box center [1178, 201] width 361 height 329
click at [1097, 210] on div "# Archers are powerful ranged units! # While soldiers have health, archers prov…" at bounding box center [1178, 183] width 361 height 292
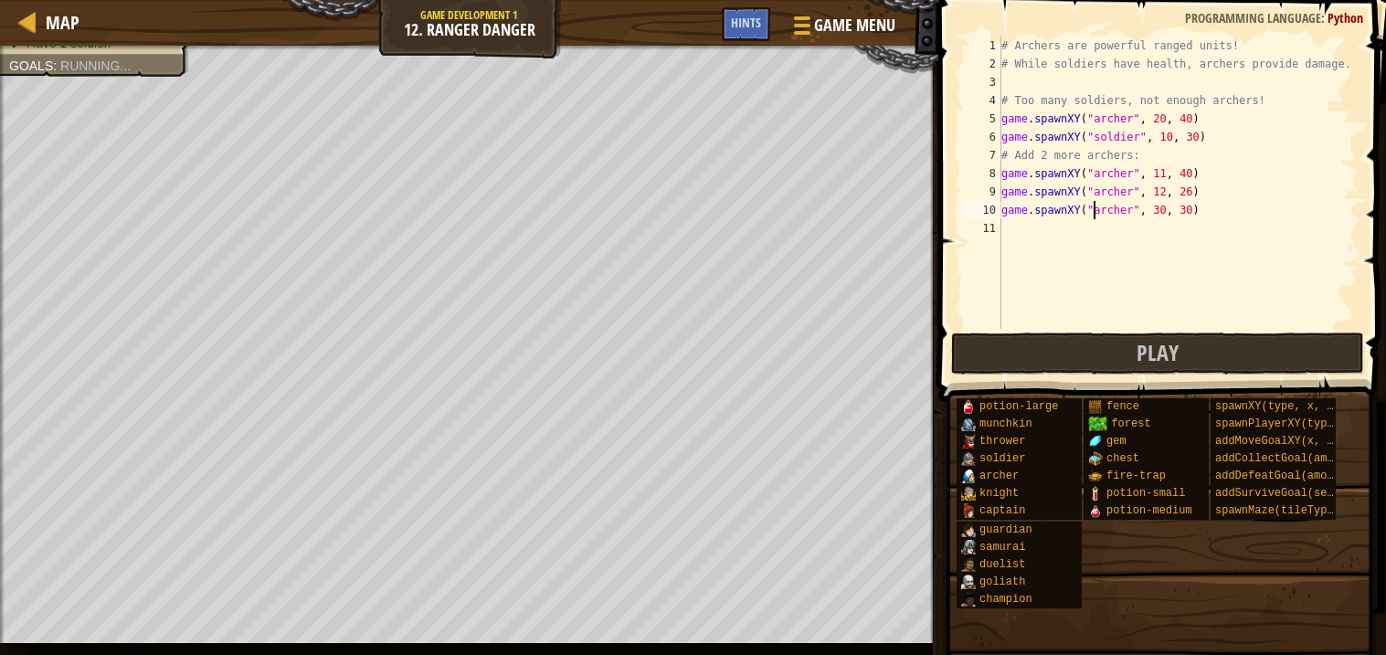
click at [1097, 210] on div "# Archers are powerful ranged units! # While soldiers have health, archers prov…" at bounding box center [1178, 201] width 361 height 329
click at [1097, 210] on div "# Archers are powerful ranged units! # While soldiers have health, archers prov…" at bounding box center [1178, 183] width 361 height 292
click at [1097, 210] on div "# Archers are powerful ranged units! # While soldiers have health, archers prov…" at bounding box center [1178, 201] width 361 height 329
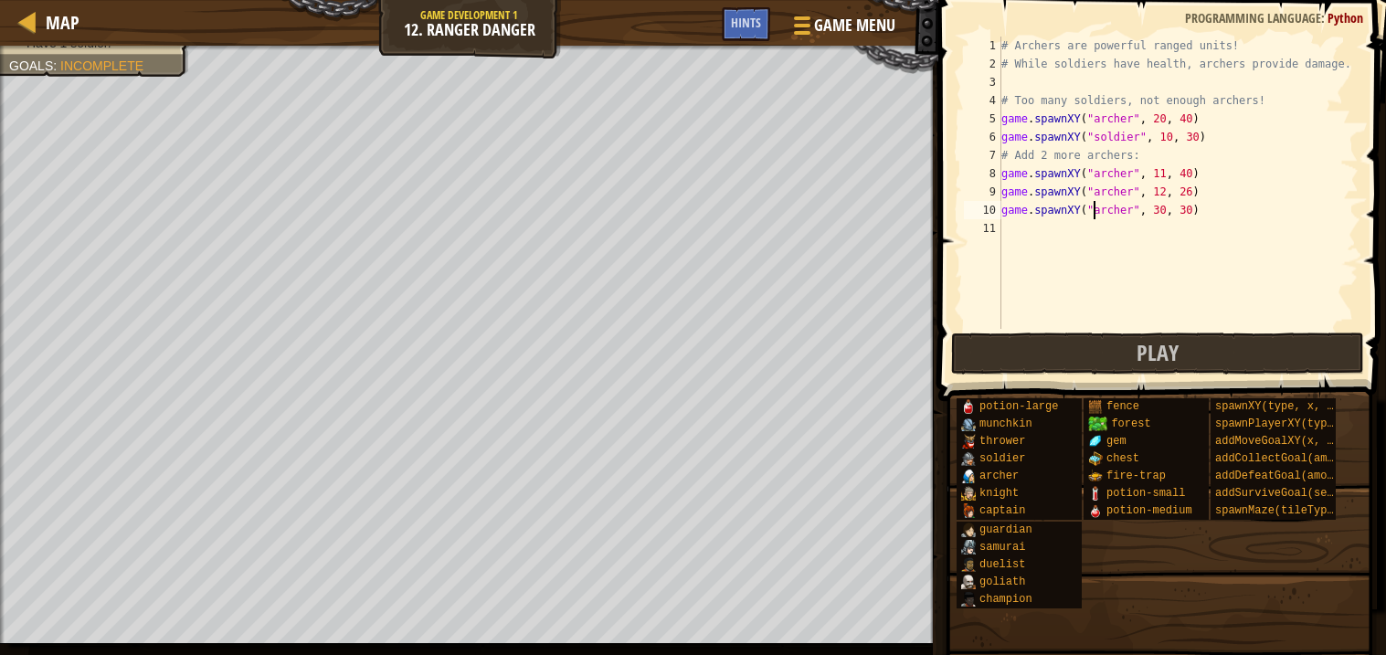
type textarea "game.spawnXY("[PERSON_NAME]", 30, 30)"
click at [1074, 336] on button "Play" at bounding box center [1157, 354] width 413 height 42
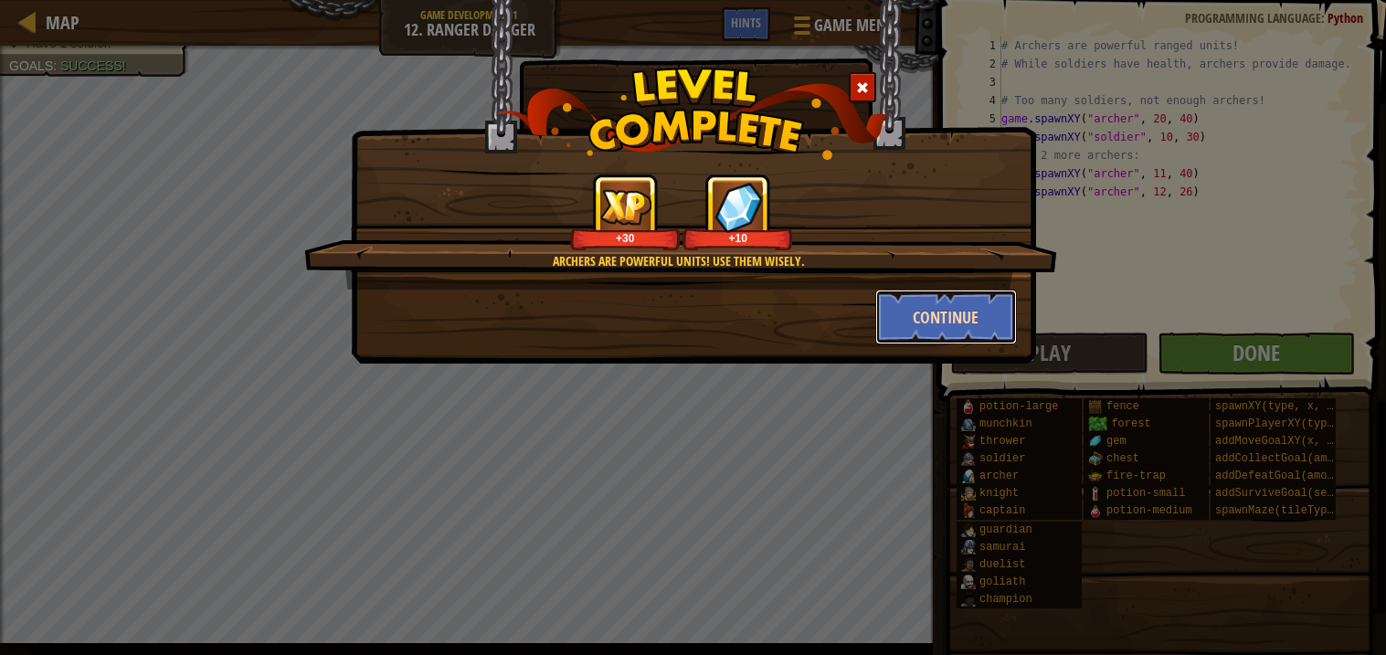
click at [936, 334] on button "Continue" at bounding box center [947, 317] width 142 height 55
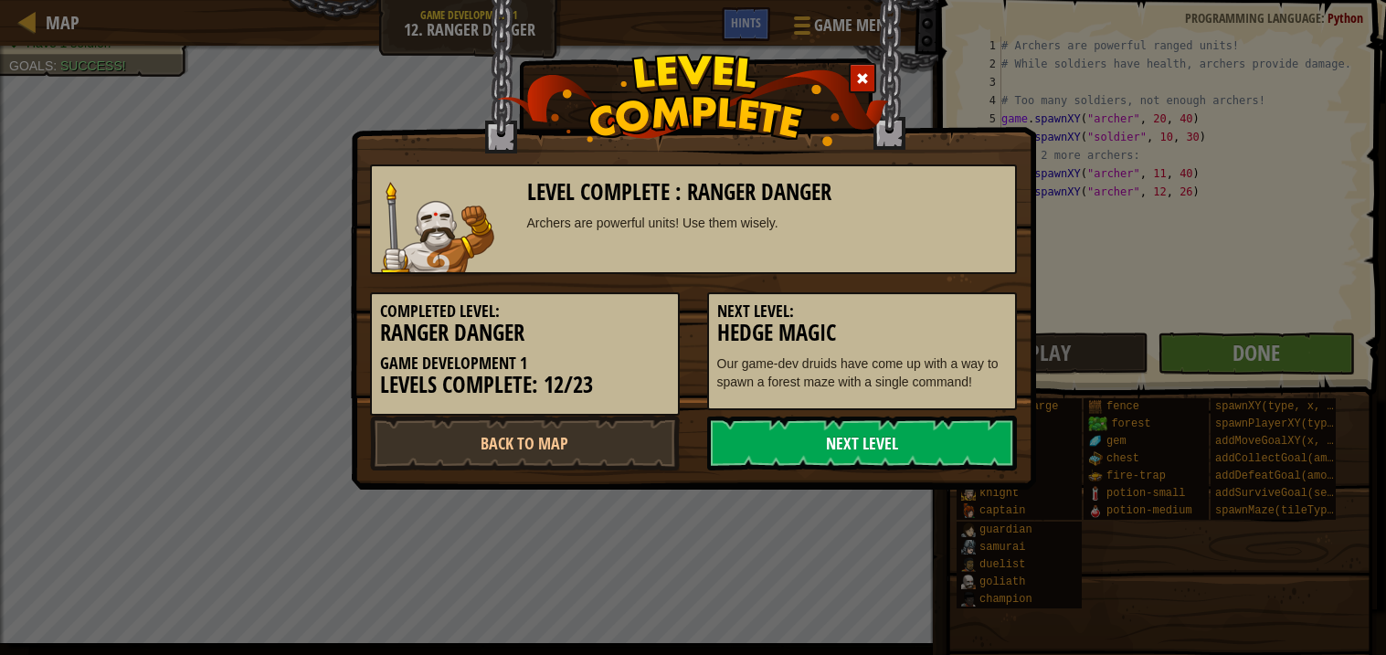
click at [865, 429] on link "Next Level" at bounding box center [862, 443] width 310 height 55
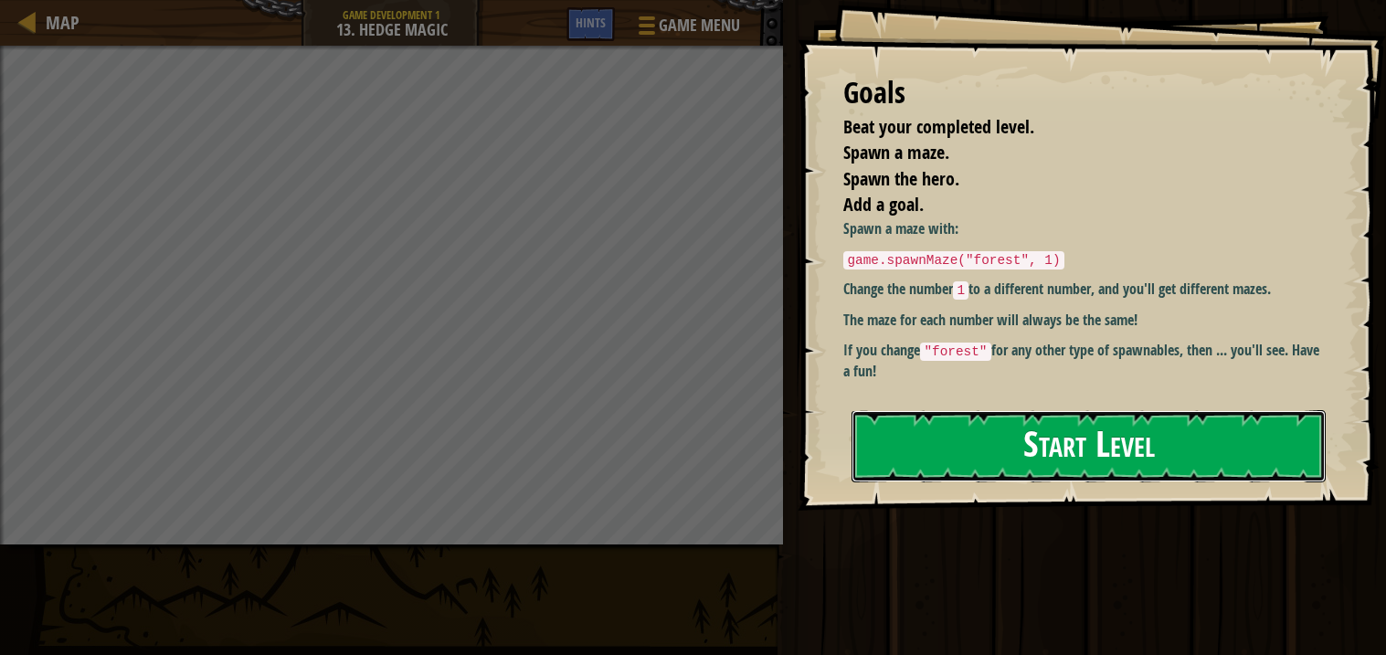
click at [1110, 428] on button "Start Level" at bounding box center [1089, 446] width 474 height 72
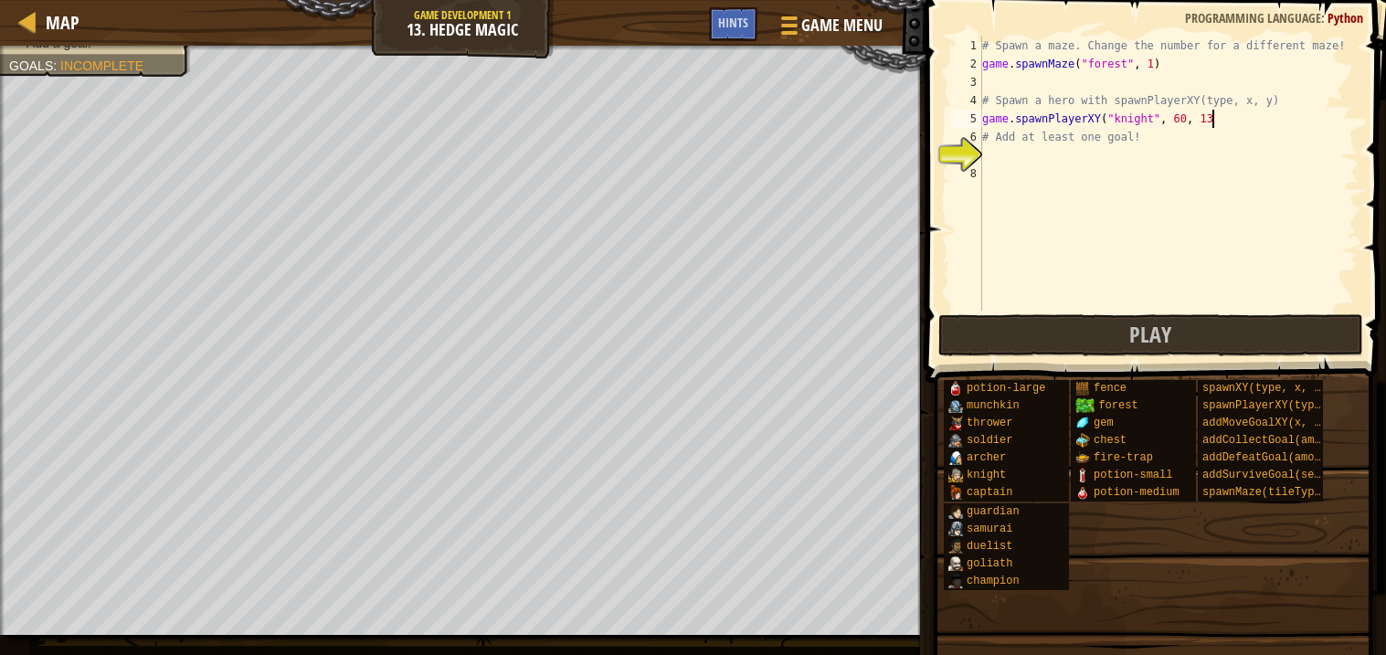
scroll to position [7, 17]
type textarea "game.spawnPlayerXY("knight", 60, 13)"
click at [1042, 166] on div "# Spawn a maze. Change the number for a different maze! game . spawnMaze ( "for…" at bounding box center [1169, 192] width 380 height 311
click at [1030, 157] on div "# Spawn a maze. Change the number for a different maze! game . spawnMaze ( "for…" at bounding box center [1169, 192] width 380 height 311
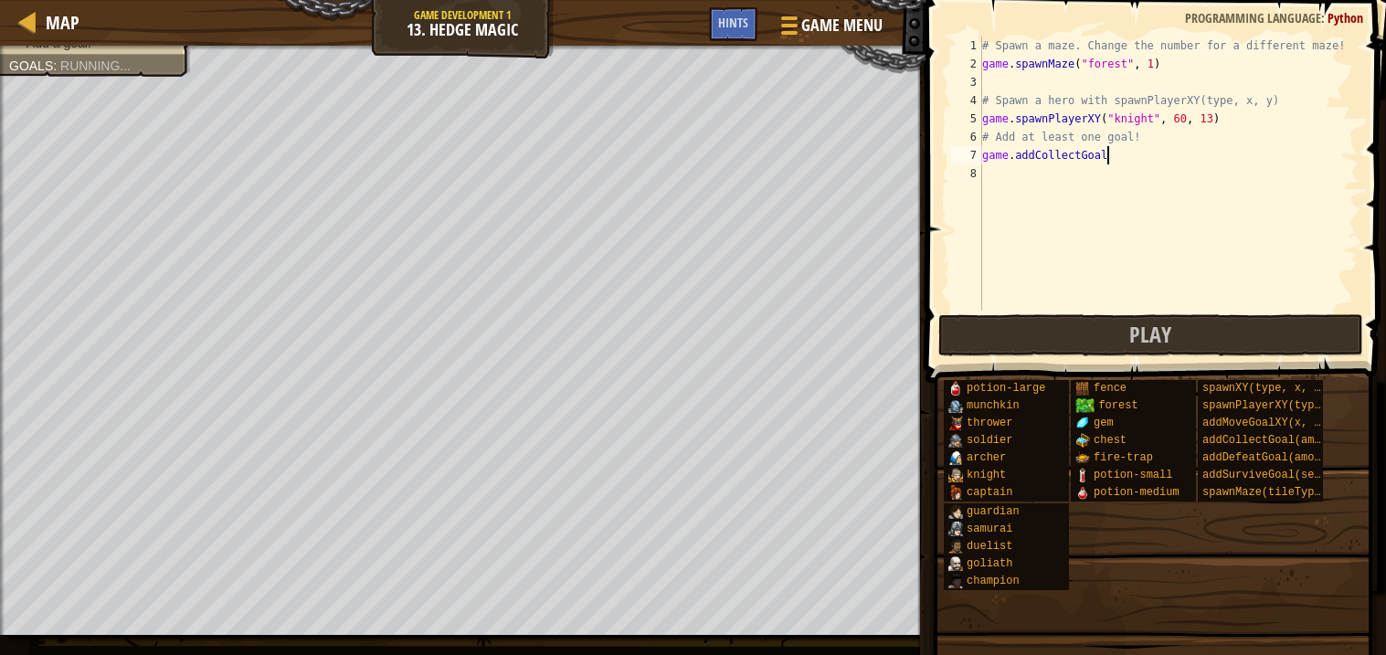
scroll to position [7, 10]
type textarea "game.addCollectGoal(3)"
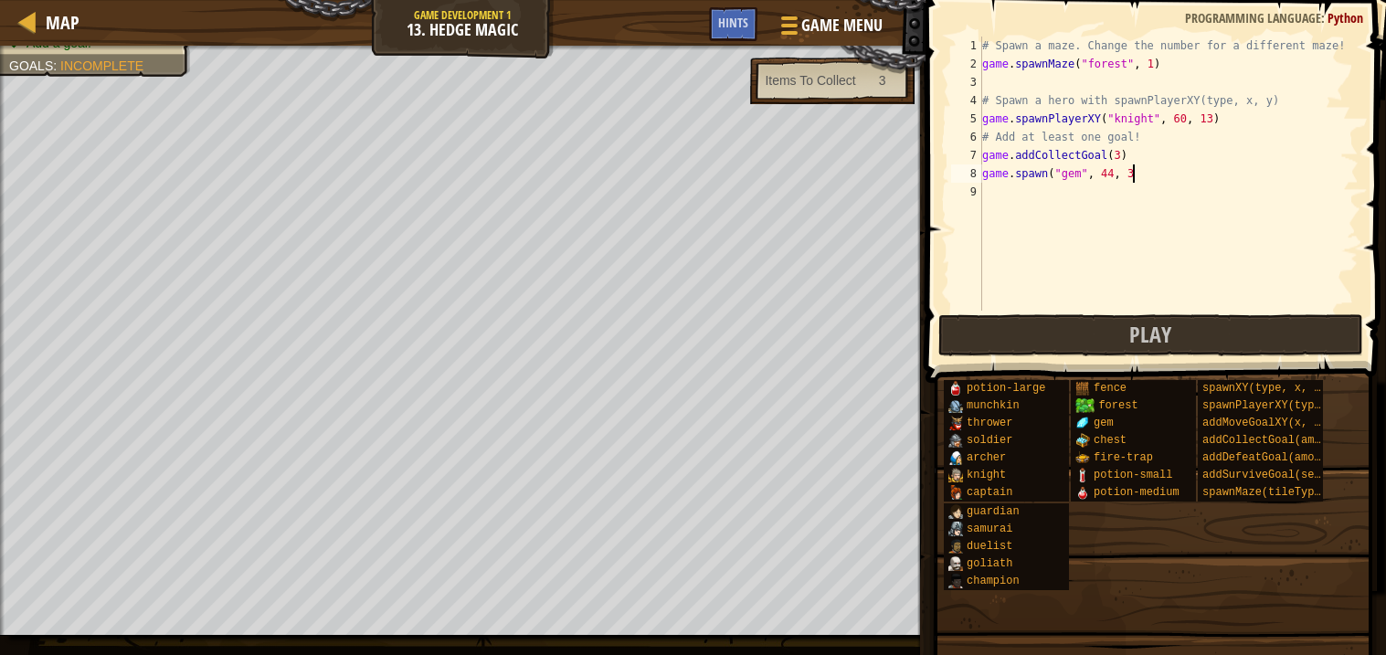
scroll to position [7, 12]
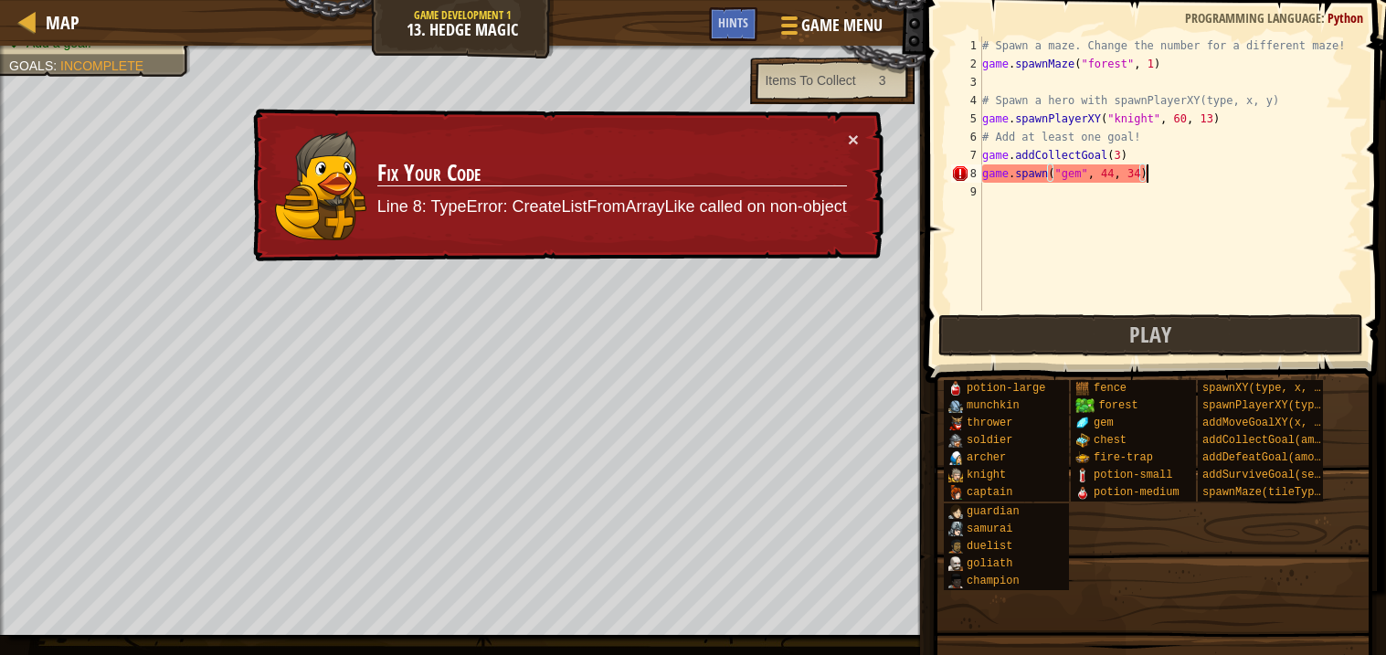
click at [1068, 171] on div "# Spawn a maze. Change the number for a different maze! game . spawnMaze ( "for…" at bounding box center [1169, 192] width 380 height 311
click at [1068, 171] on div "# Spawn a maze. Change the number for a different maze! game . spawnMaze ( "for…" at bounding box center [1169, 174] width 380 height 274
drag, startPoint x: 1061, startPoint y: 171, endPoint x: 1087, endPoint y: 171, distance: 25.6
click at [1087, 171] on div "# Spawn a maze. Change the number for a different maze! game . spawnMaze ( "for…" at bounding box center [1169, 192] width 380 height 311
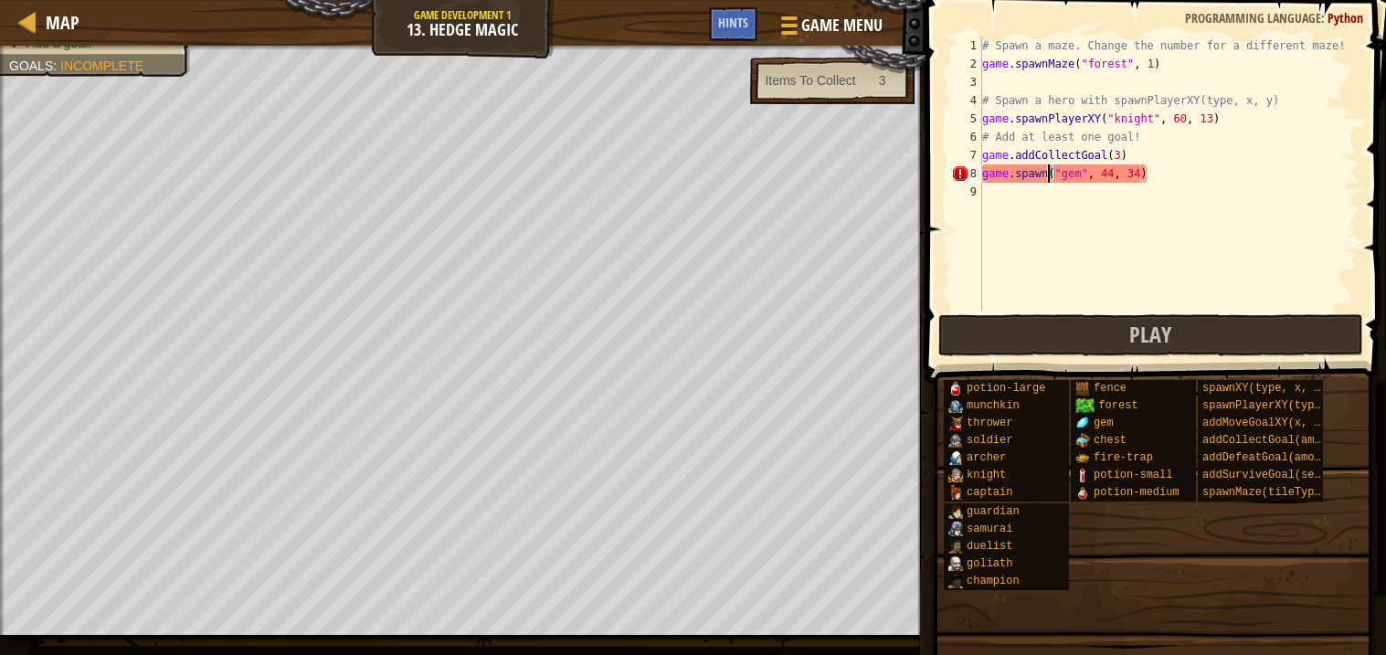
scroll to position [7, 5]
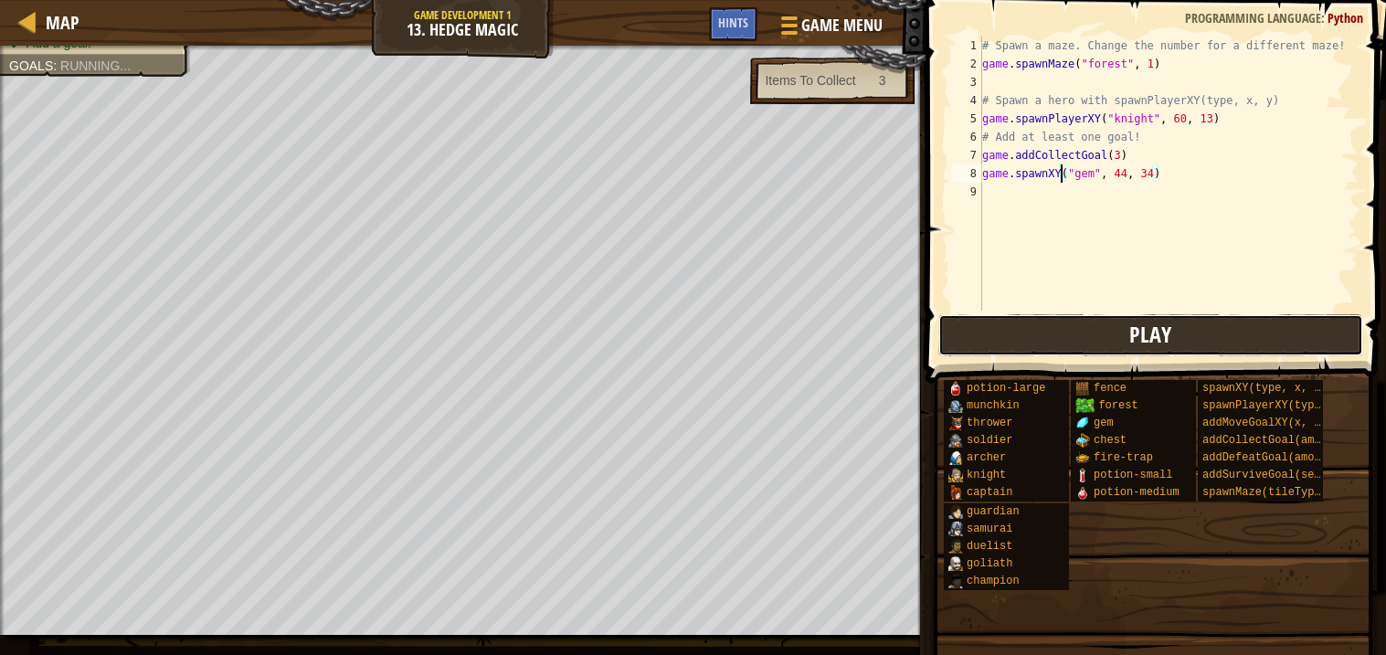
click at [1115, 340] on button "Play" at bounding box center [1152, 335] width 426 height 42
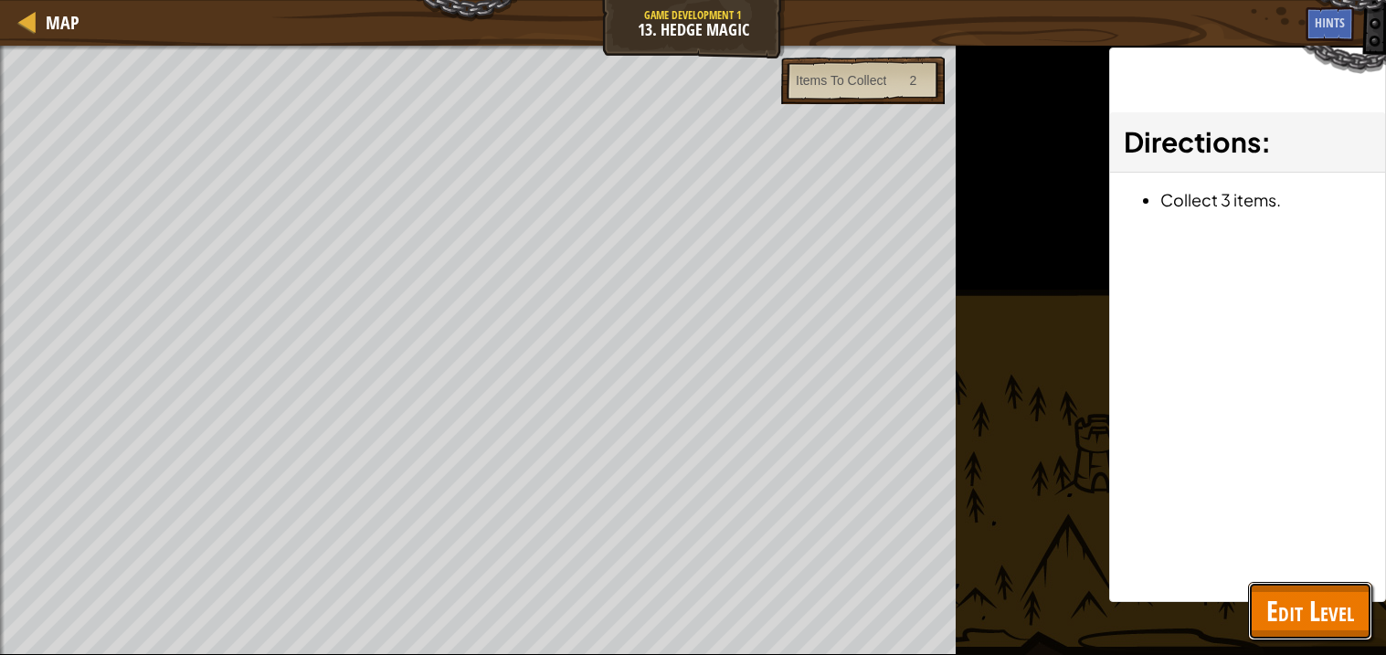
click at [1295, 618] on span "Edit Level" at bounding box center [1311, 610] width 88 height 37
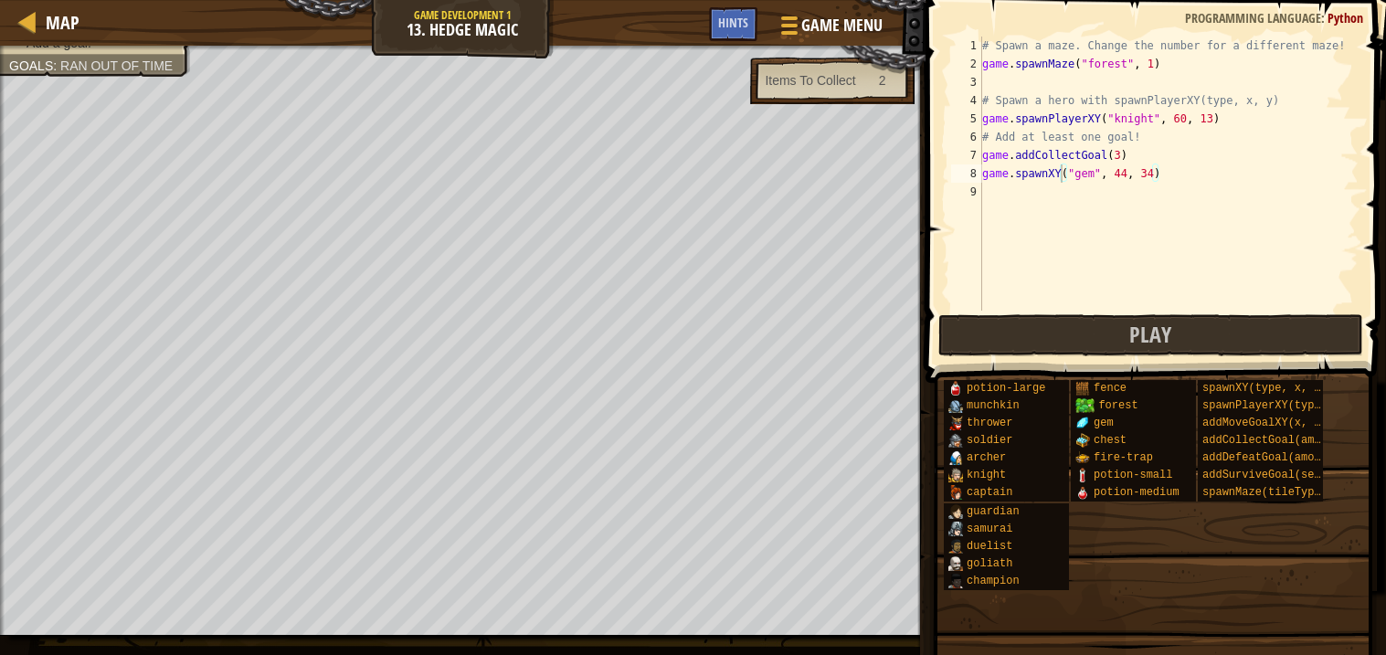
click at [1117, 155] on div "# Spawn a maze. Change the number for a different maze! game . spawnMaze ( "for…" at bounding box center [1169, 192] width 380 height 311
type textarea "game.addCollectGoal(1)"
click at [1083, 323] on button "Play" at bounding box center [1152, 335] width 426 height 42
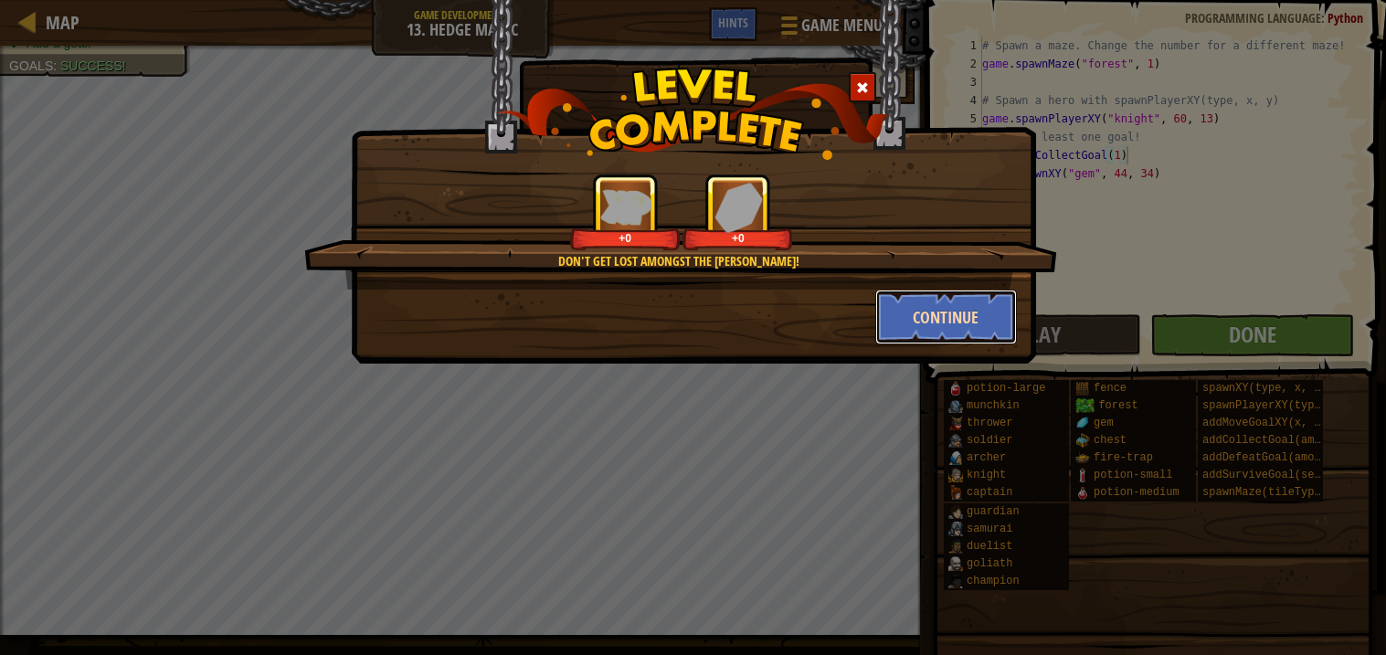
click at [964, 311] on button "Continue" at bounding box center [947, 317] width 142 height 55
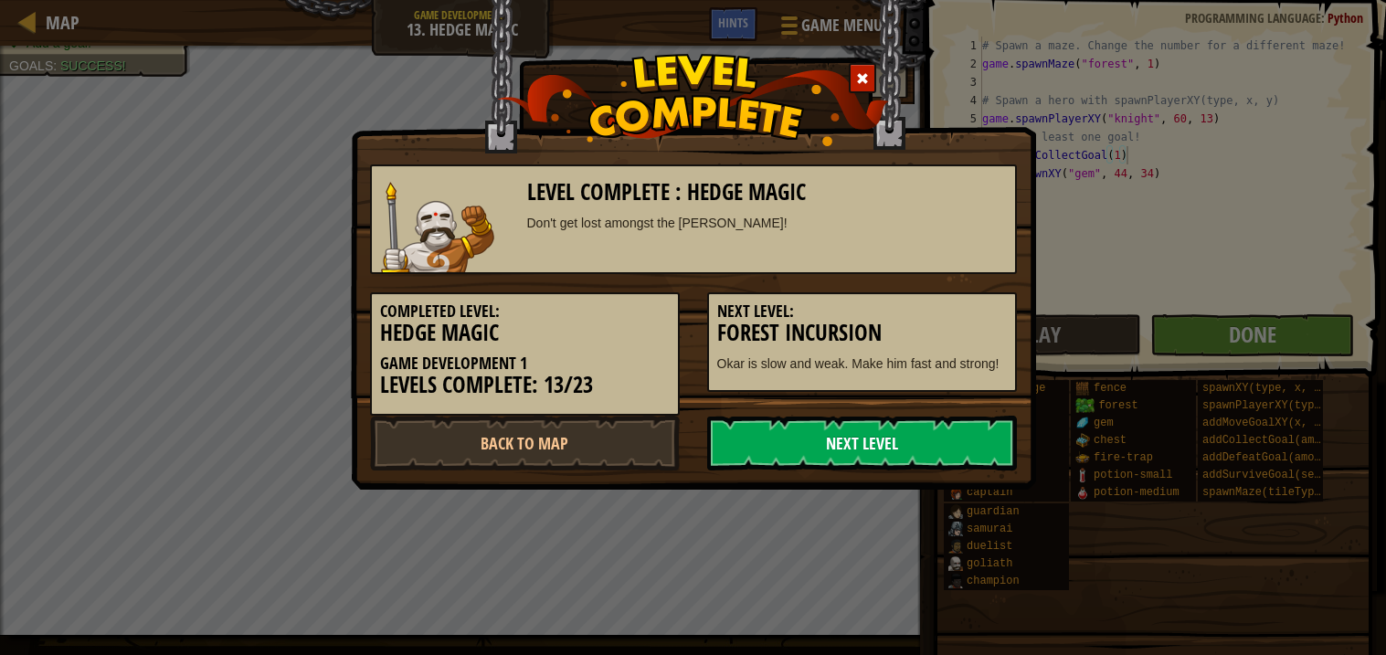
click at [843, 432] on link "Next Level" at bounding box center [862, 443] width 310 height 55
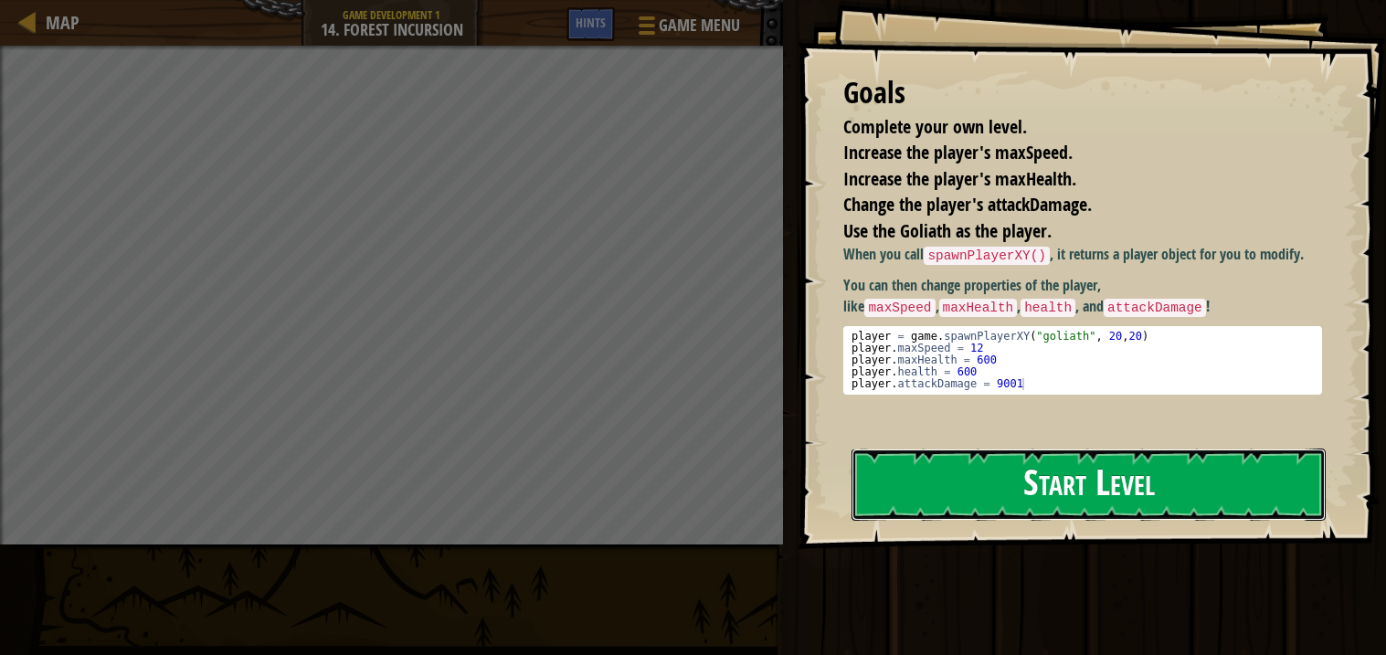
click at [1025, 495] on button "Start Level" at bounding box center [1089, 485] width 474 height 72
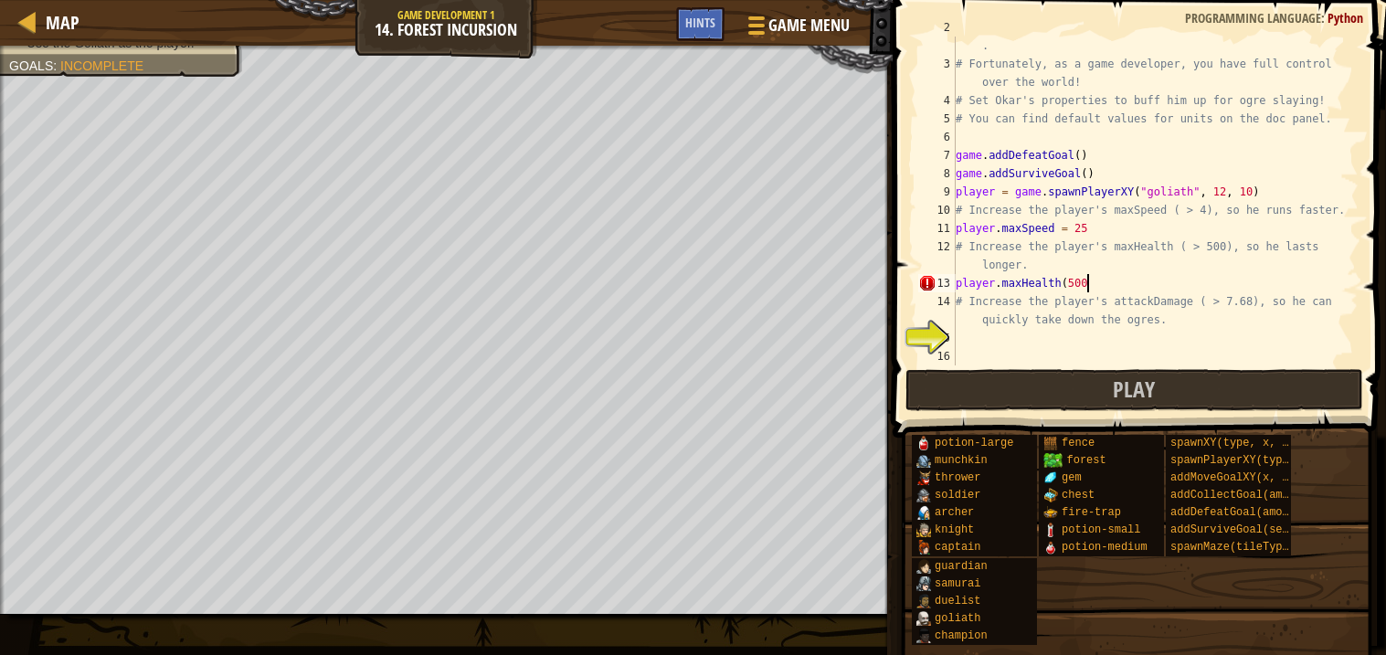
scroll to position [7, 10]
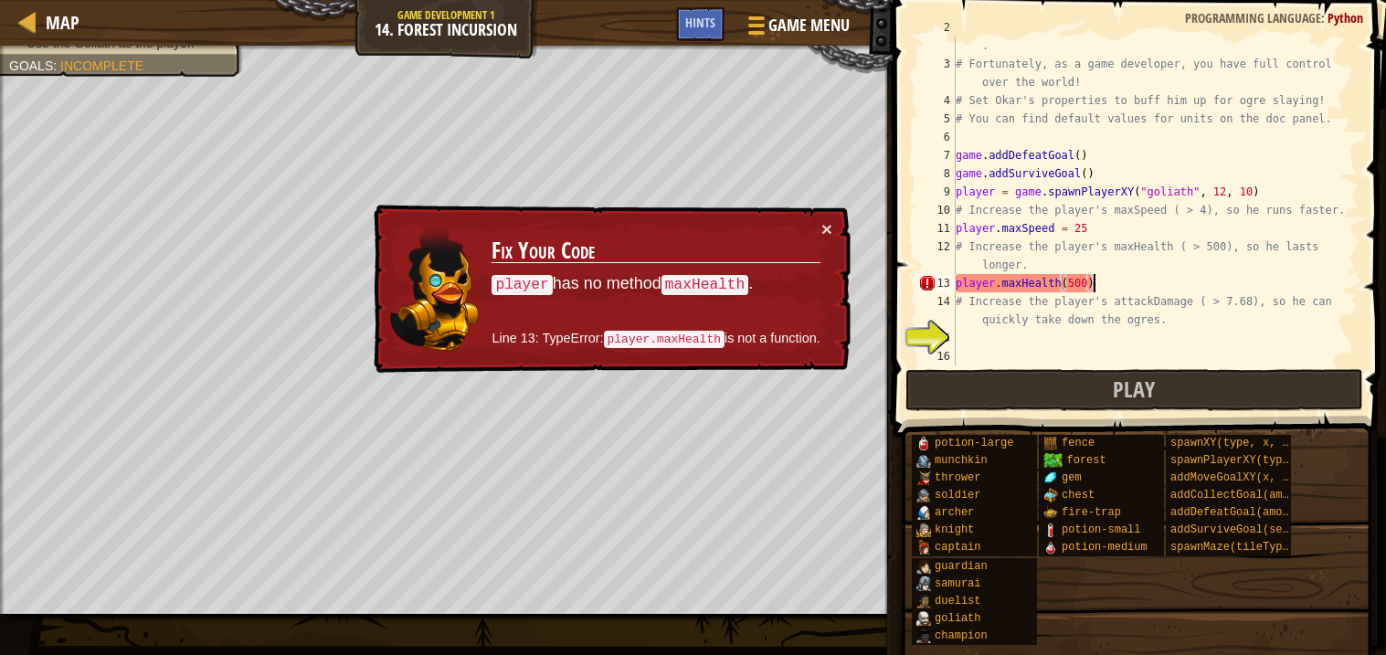
click at [985, 284] on div "# Unfortunately he is slow, and his attacks do little damage . # Fortunately, a…" at bounding box center [1155, 210] width 407 height 384
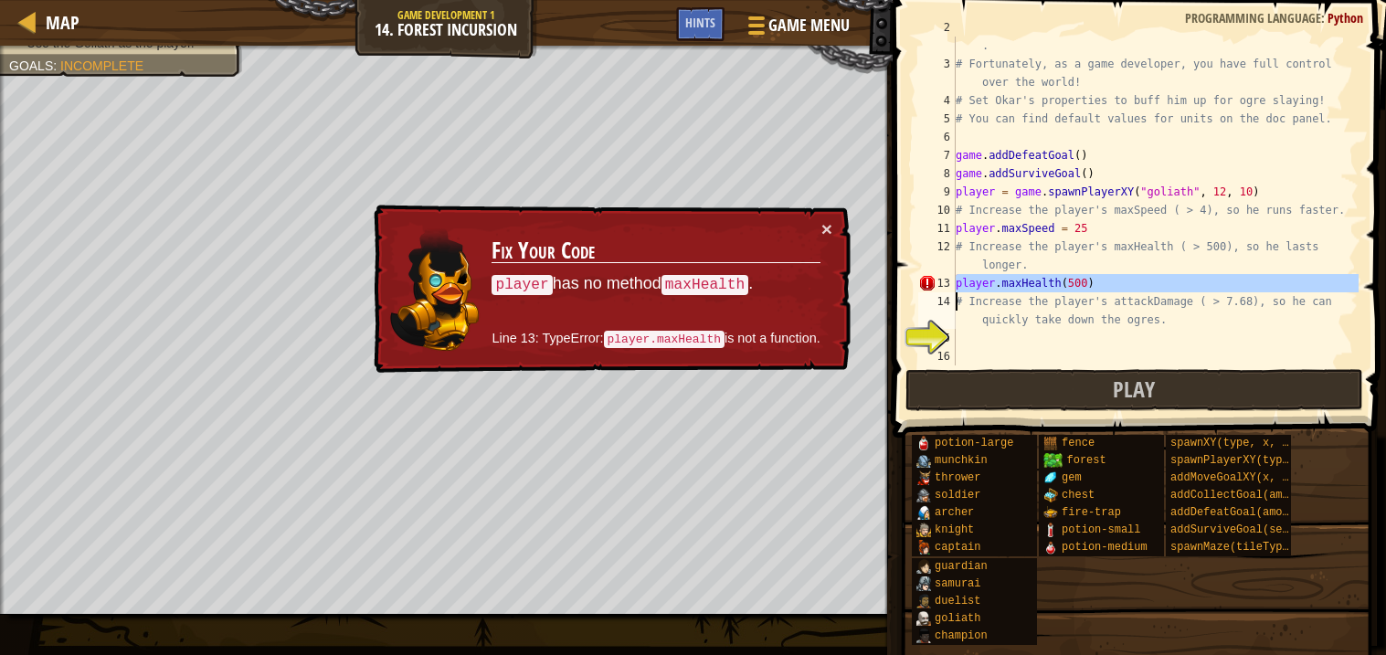
click at [985, 284] on div "# Unfortunately he is slow, and his attacks do little damage . # Fortunately, a…" at bounding box center [1155, 201] width 407 height 329
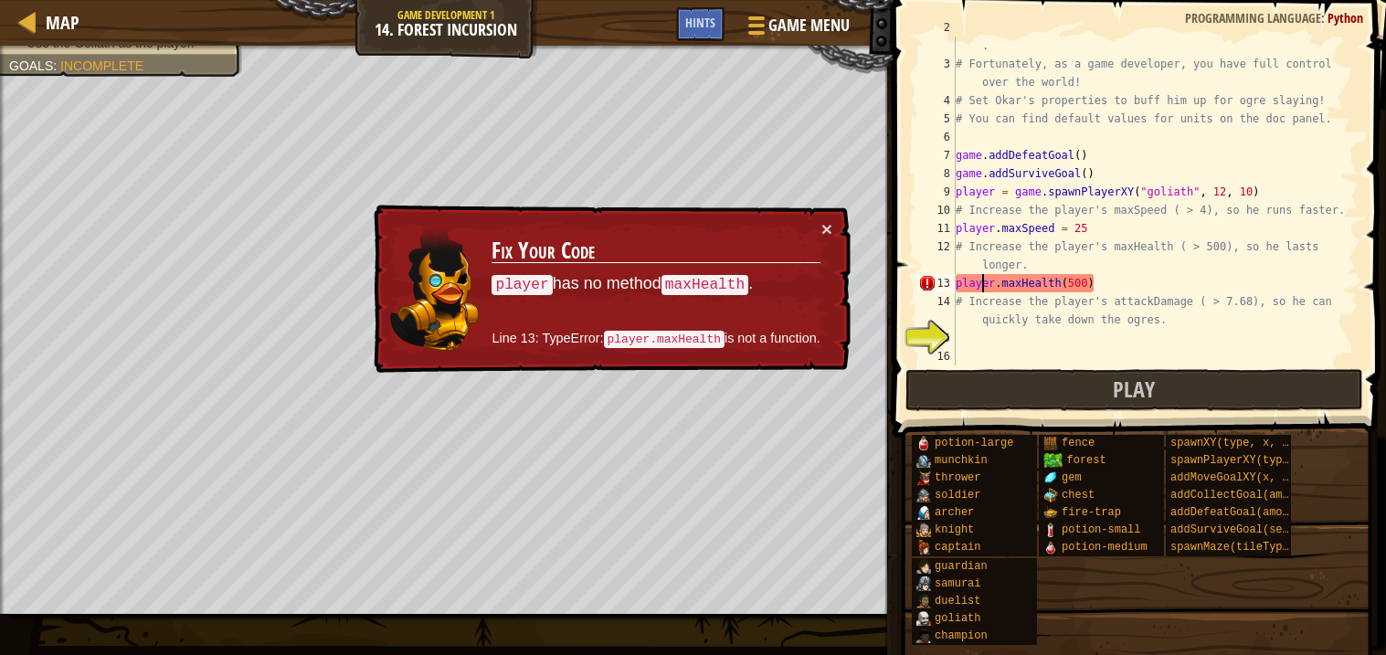
click at [985, 284] on div "# Unfortunately he is slow, and his attacks do little damage . # Fortunately, a…" at bounding box center [1155, 210] width 407 height 384
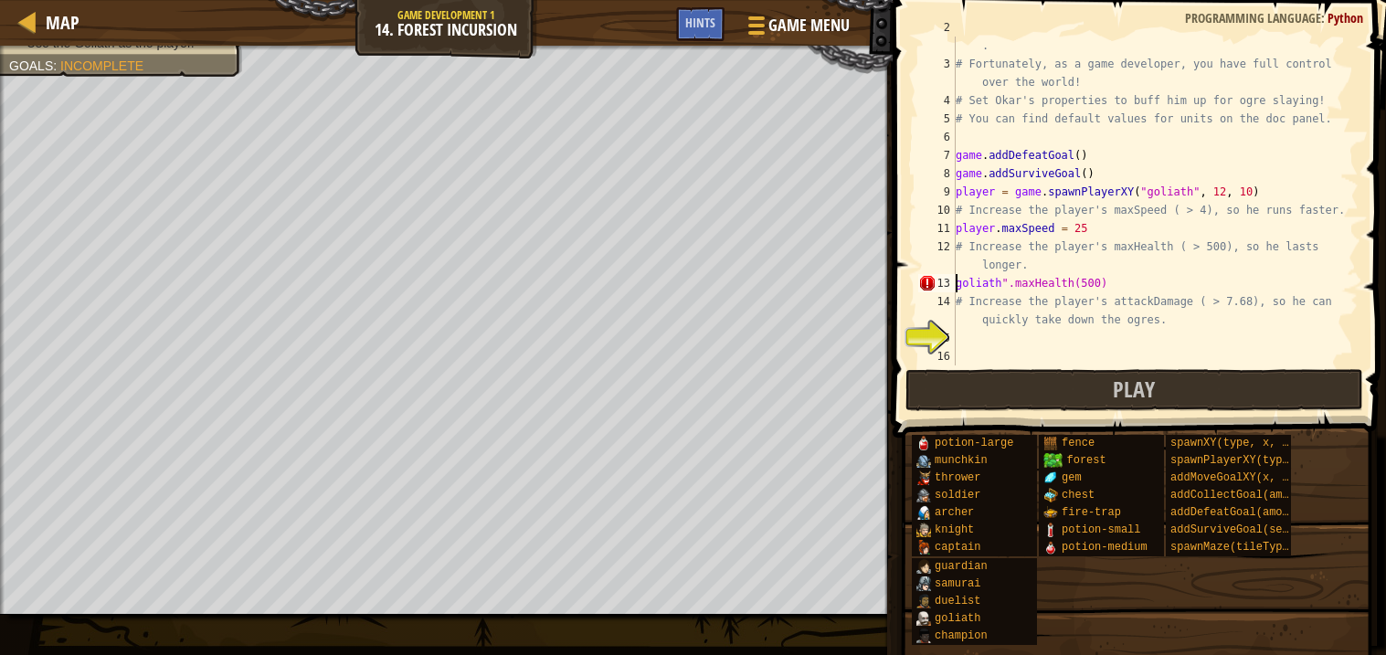
scroll to position [7, 0]
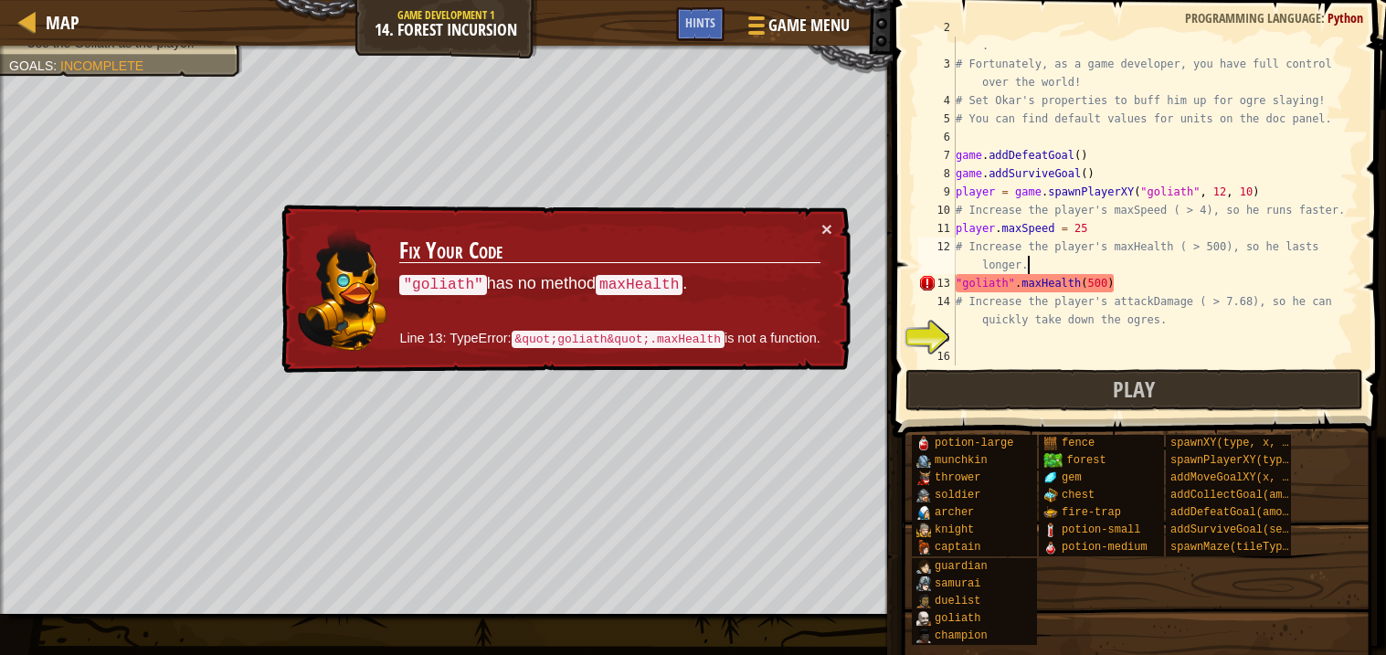
click at [1049, 257] on div "# Unfortunately he is slow, and his attacks do little damage . # Fortunately, a…" at bounding box center [1155, 210] width 407 height 384
type textarea "# Increase the player's maxHealth ( > 500), so he lasts longer."
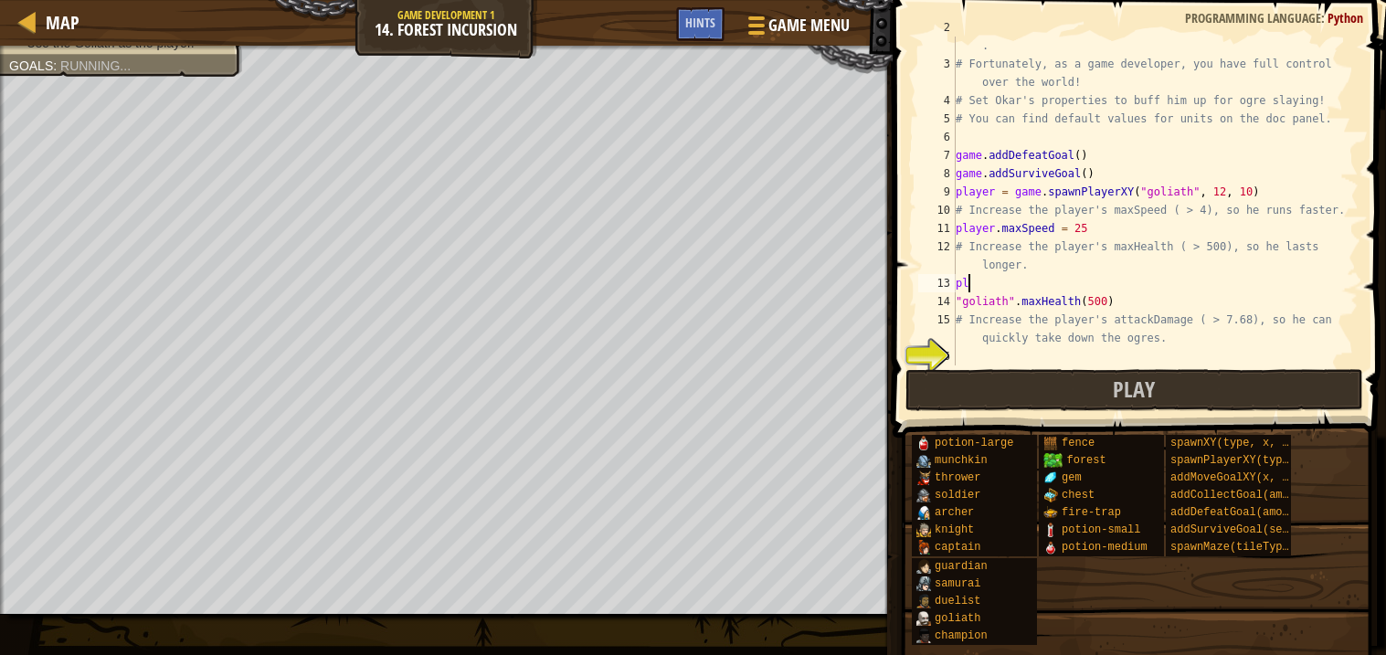
type textarea "p"
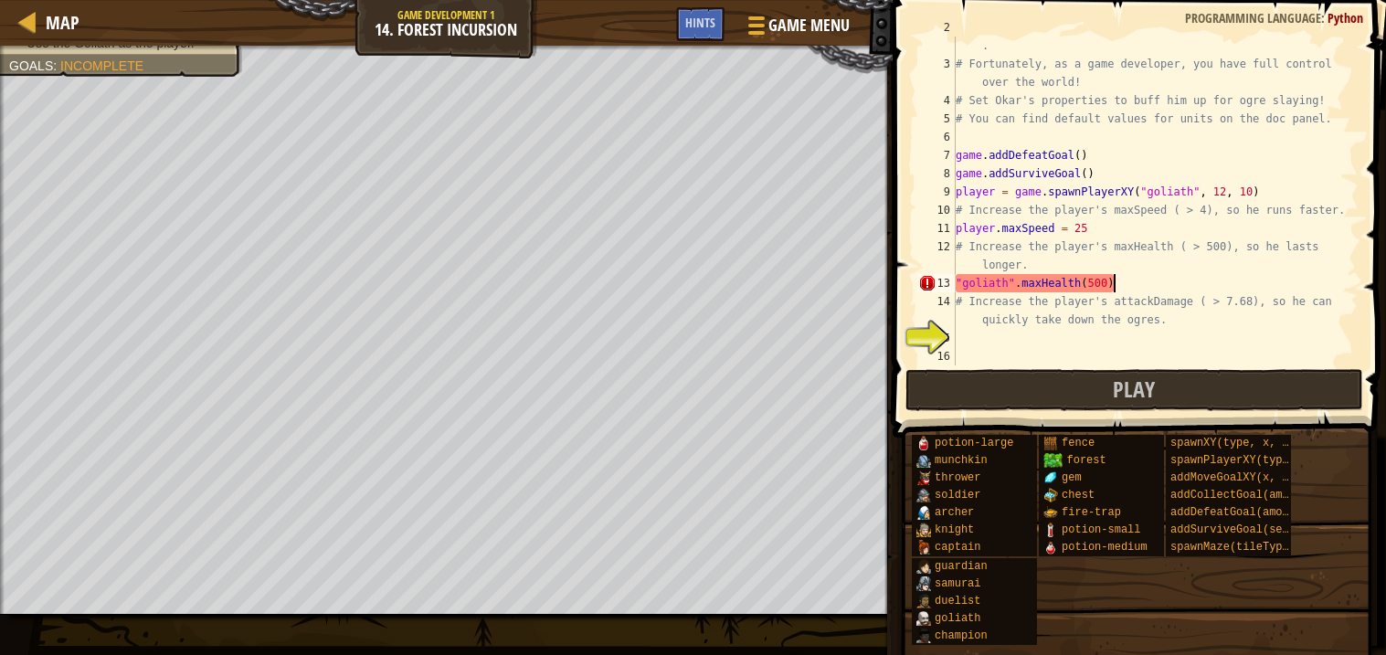
click at [1122, 278] on div "# Unfortunately he is slow, and his attacks do little damage . # Fortunately, a…" at bounding box center [1155, 210] width 407 height 384
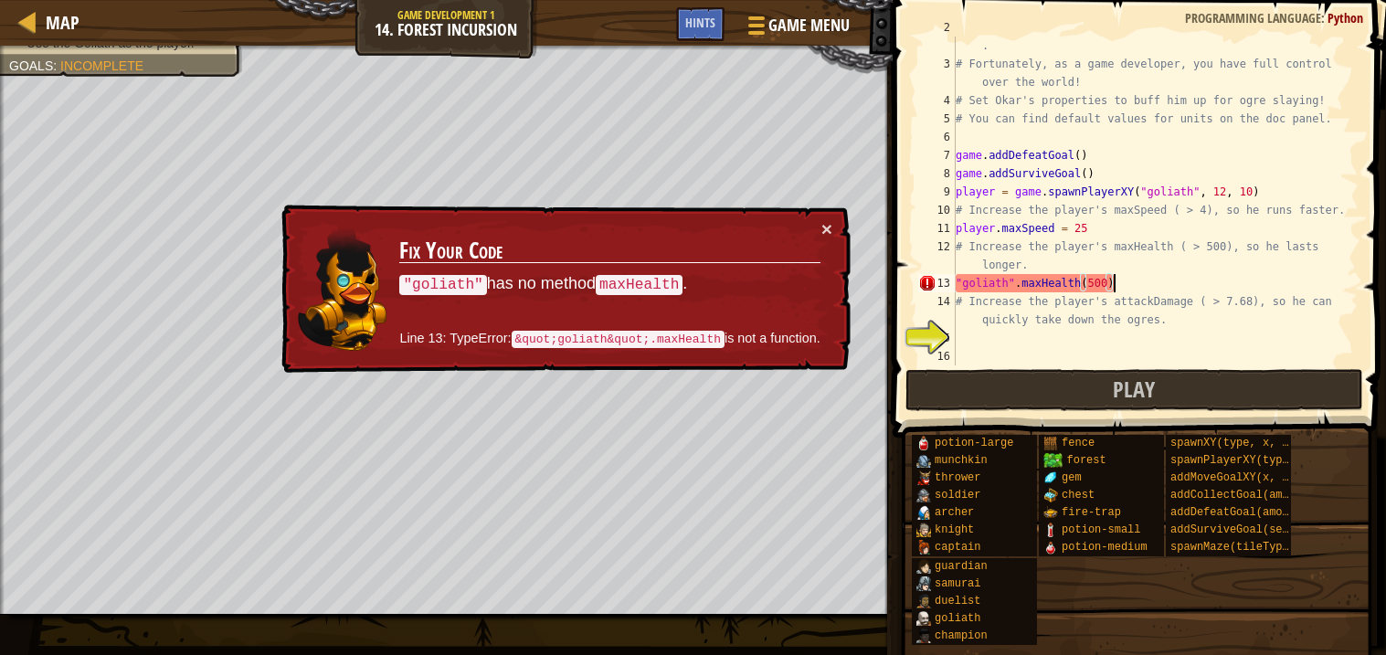
click at [1048, 275] on div "# Unfortunately he is slow, and his attacks do little damage . # Fortunately, a…" at bounding box center [1155, 210] width 407 height 384
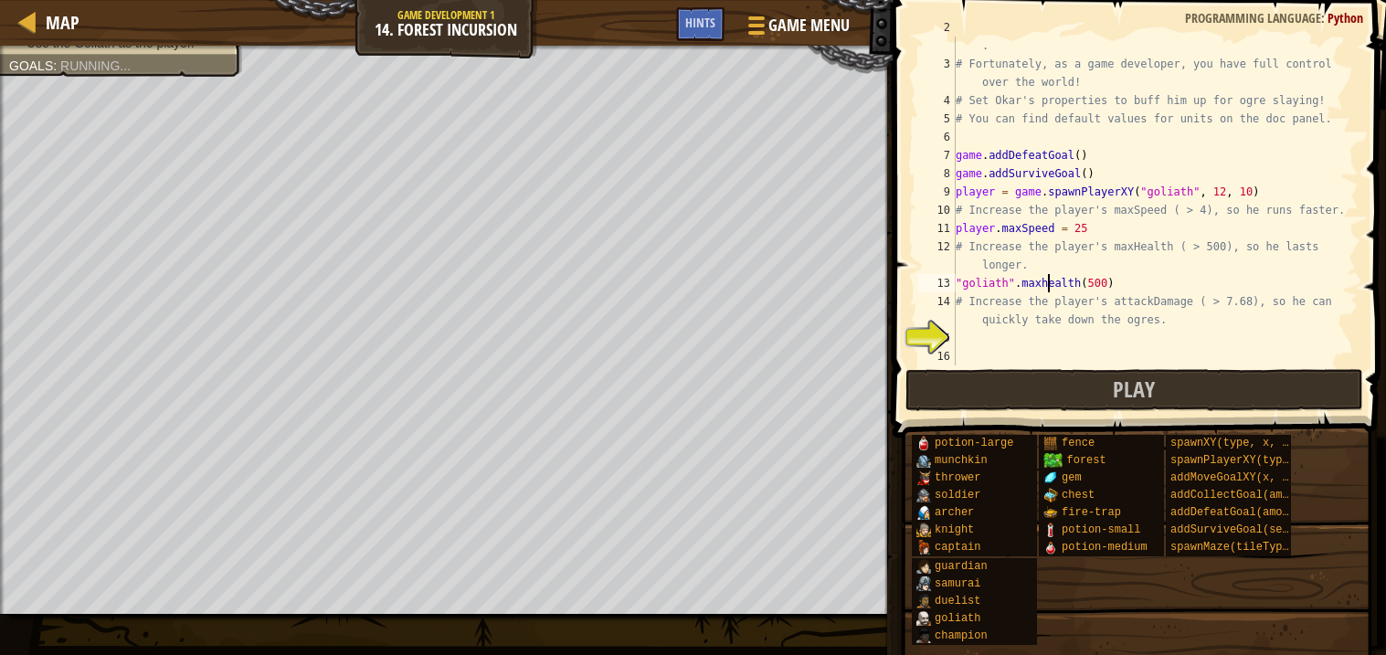
scroll to position [7, 7]
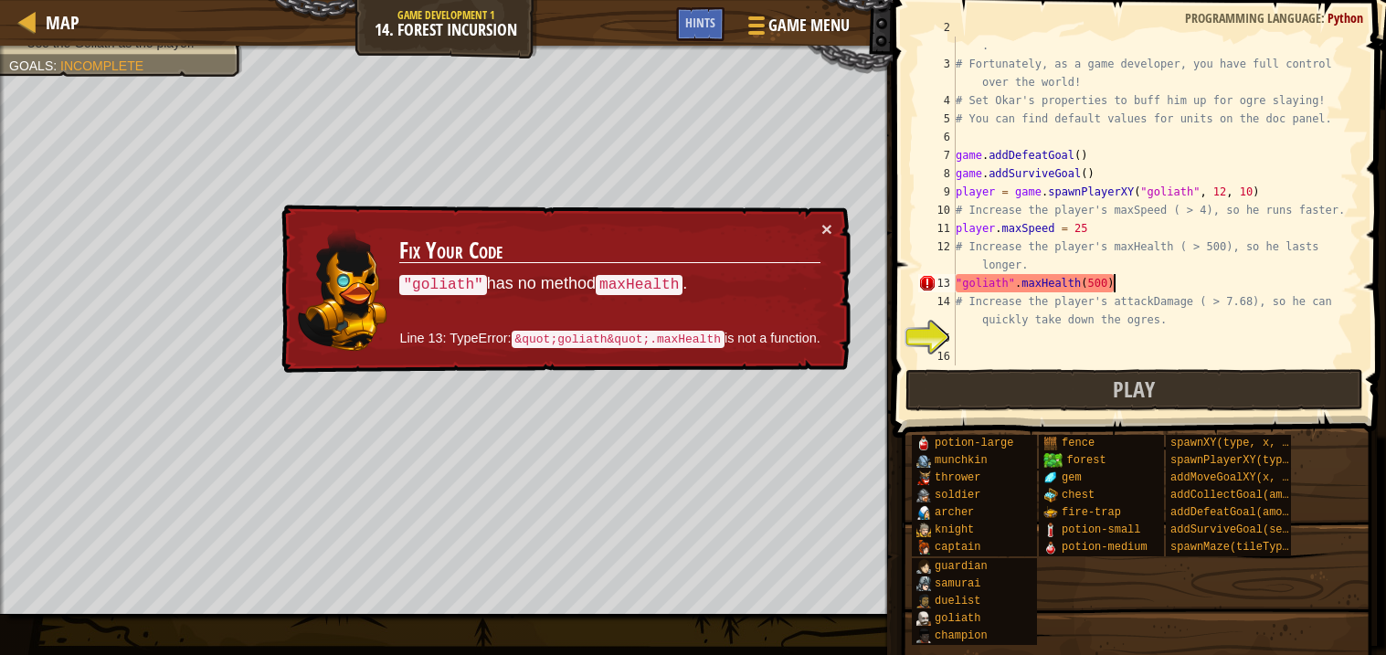
click at [1123, 280] on div "# Unfortunately he is slow, and his attacks do little damage . # Fortunately, a…" at bounding box center [1155, 210] width 407 height 384
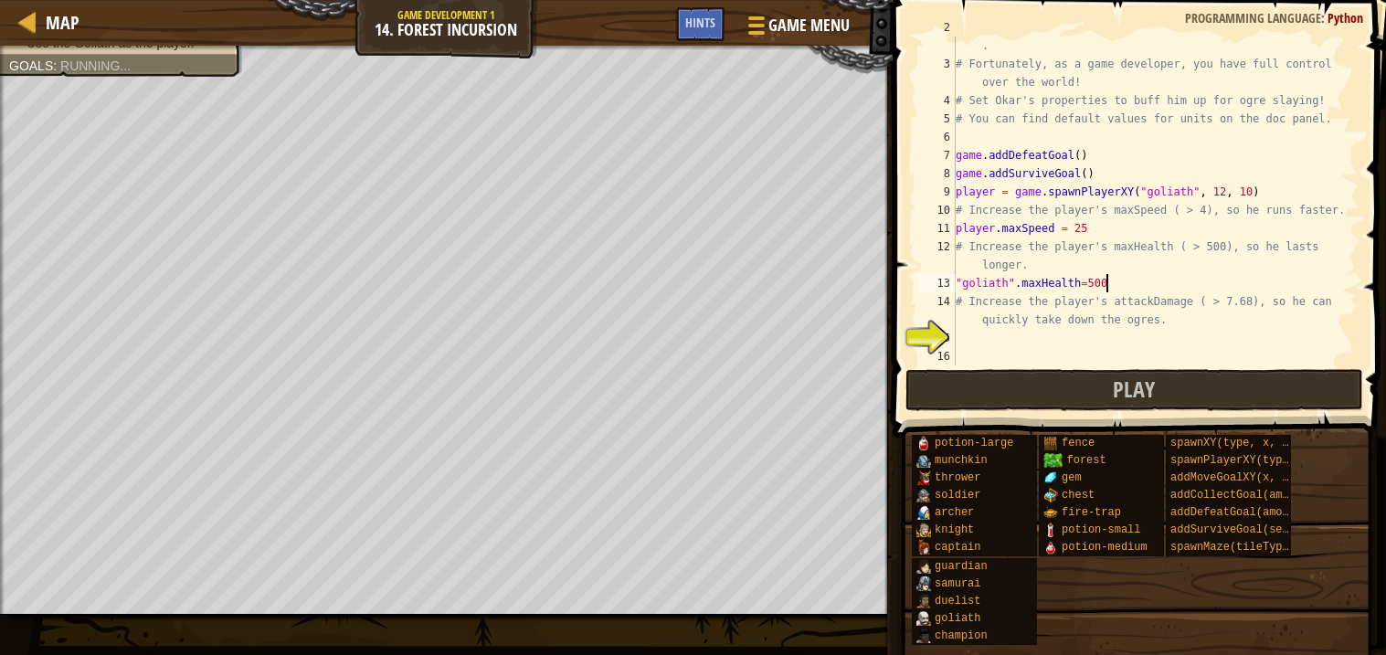
scroll to position [7, 11]
click at [1174, 324] on div "# Unfortunately he is slow, and his attacks do little damage . # Fortunately, a…" at bounding box center [1155, 210] width 407 height 384
type textarea "# Increase the player's attackDamage ( > 7.68), so he can quickly take down the…"
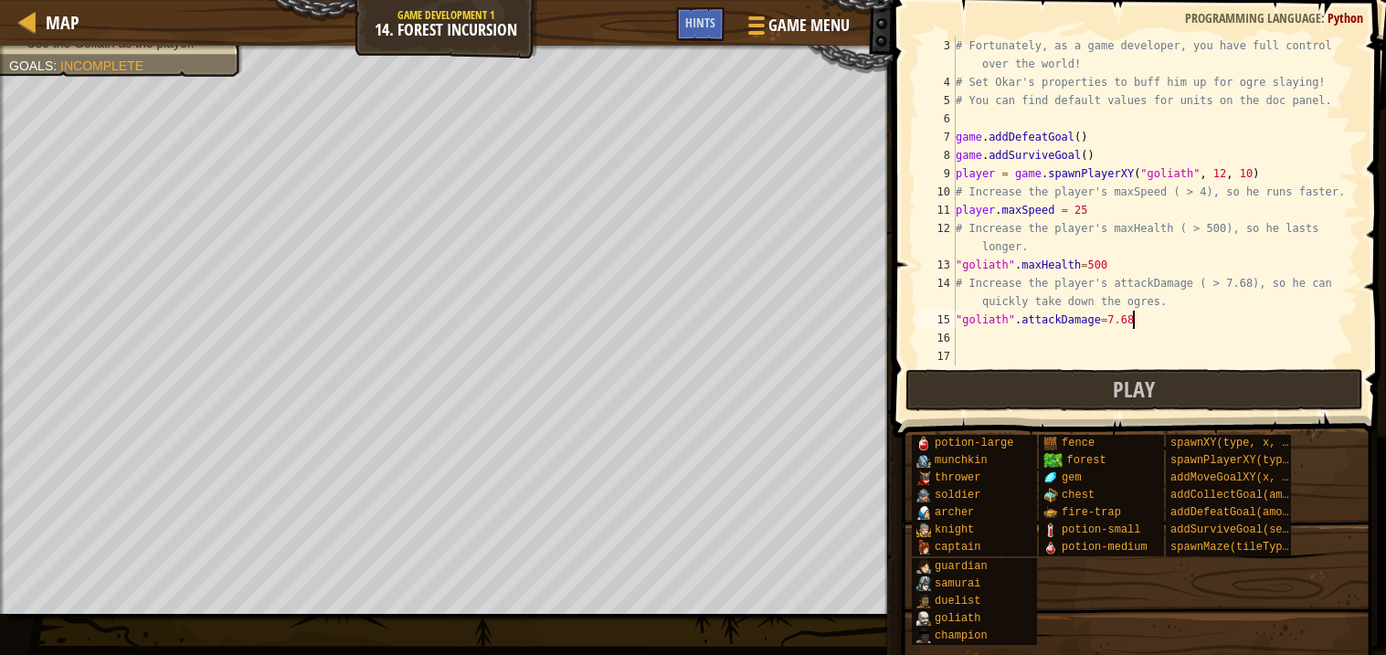
scroll to position [54, 0]
click at [1164, 377] on button "Play" at bounding box center [1135, 390] width 458 height 42
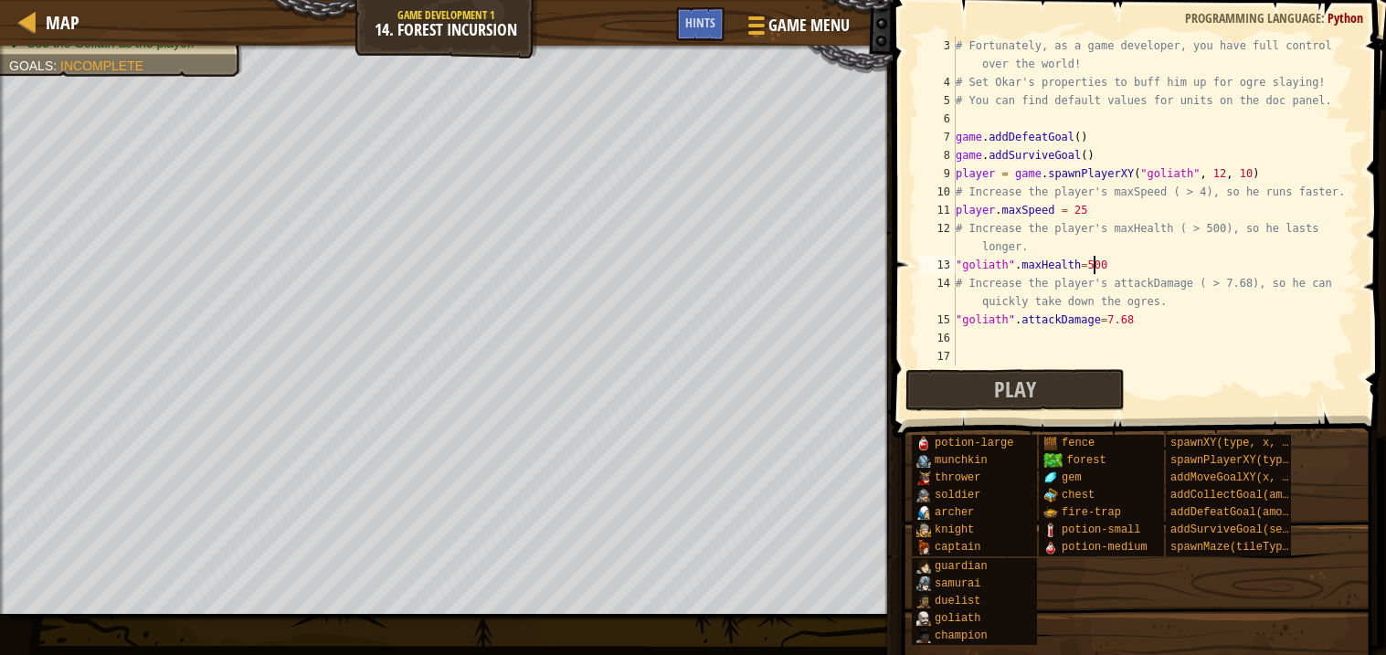
click at [1092, 263] on div "# Fortunately, as a game developer, you have full control over the world! # Set…" at bounding box center [1155, 229] width 407 height 384
click at [1050, 392] on button "Play" at bounding box center [1015, 390] width 219 height 42
click at [988, 219] on div "# Fortunately, as a game developer, you have full control over the world! # Set…" at bounding box center [1155, 229] width 407 height 384
click at [1116, 262] on div "# Fortunately, as a game developer, you have full control over the world! # Set…" at bounding box center [1155, 229] width 407 height 384
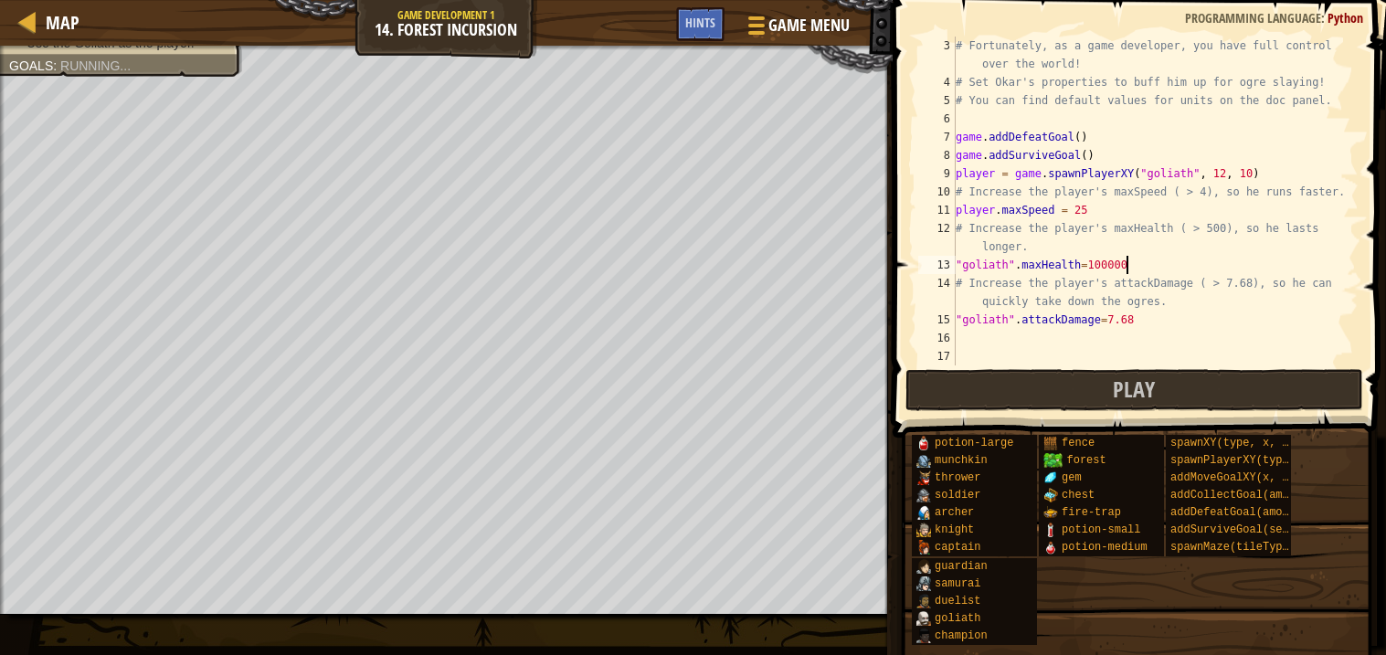
scroll to position [7, 12]
click at [1197, 383] on button "Play" at bounding box center [1135, 390] width 458 height 42
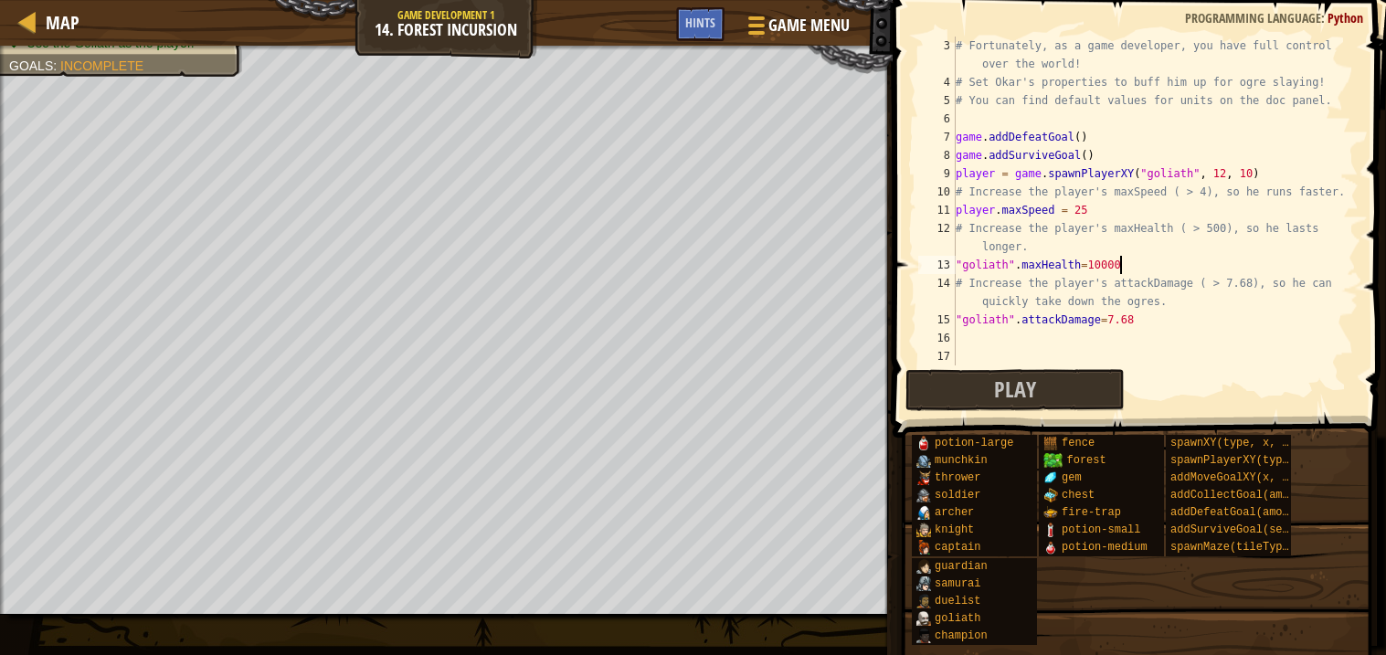
type textarea ""goliath".maxHealth=1000"
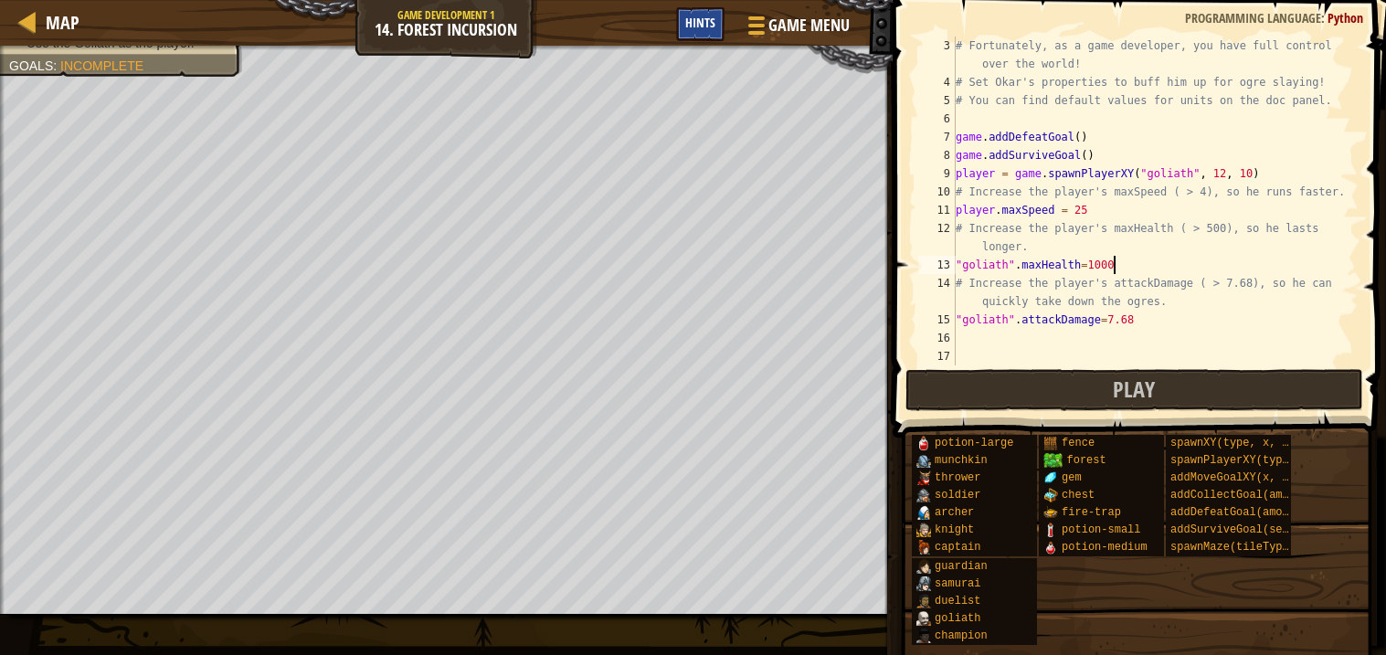
click at [711, 27] on span "Hints" at bounding box center [700, 22] width 30 height 17
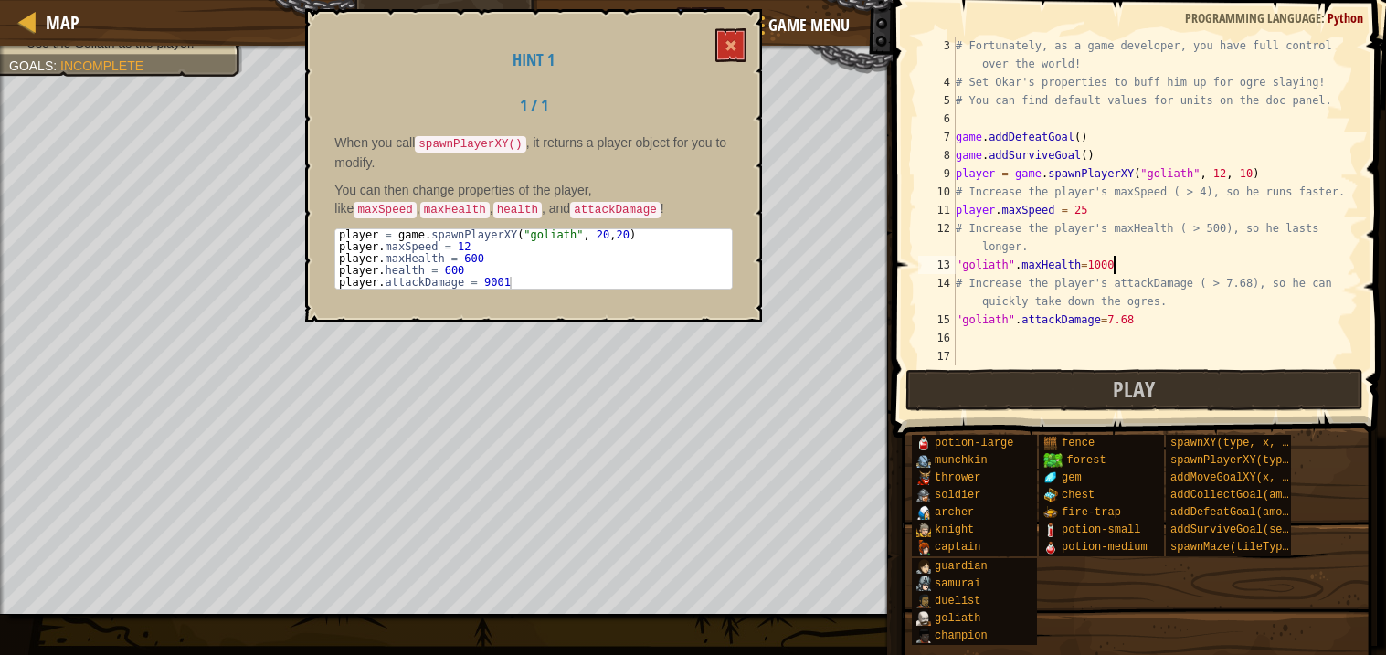
click at [987, 263] on div "# Fortunately, as a game developer, you have full control over the world! # Set…" at bounding box center [1155, 229] width 407 height 384
click at [987, 263] on div "# Fortunately, as a game developer, you have full control over the world! # Set…" at bounding box center [1155, 201] width 407 height 329
click at [997, 263] on div "# Fortunately, as a game developer, you have full control over the world! # Set…" at bounding box center [1155, 229] width 407 height 384
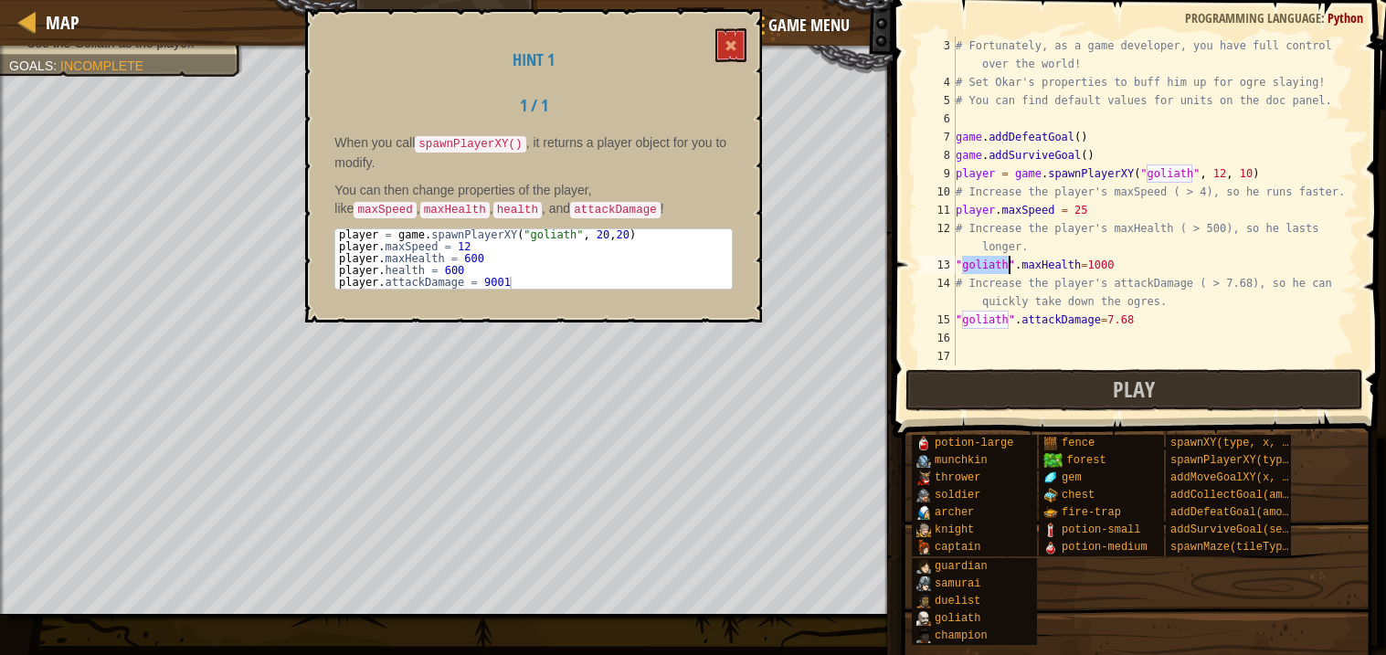
click at [997, 263] on div "# Fortunately, as a game developer, you have full control over the world! # Set…" at bounding box center [1155, 201] width 407 height 329
drag, startPoint x: 1016, startPoint y: 265, endPoint x: 1036, endPoint y: 261, distance: 20.4
click at [1036, 261] on div "# Fortunately, as a game developer, you have full control over the world! # Set…" at bounding box center [1155, 229] width 407 height 384
click at [1095, 264] on div "# Fortunately, as a game developer, you have full control over the world! # Set…" at bounding box center [1155, 229] width 407 height 384
click at [744, 57] on button at bounding box center [731, 45] width 31 height 34
